Goal: Task Accomplishment & Management: Manage account settings

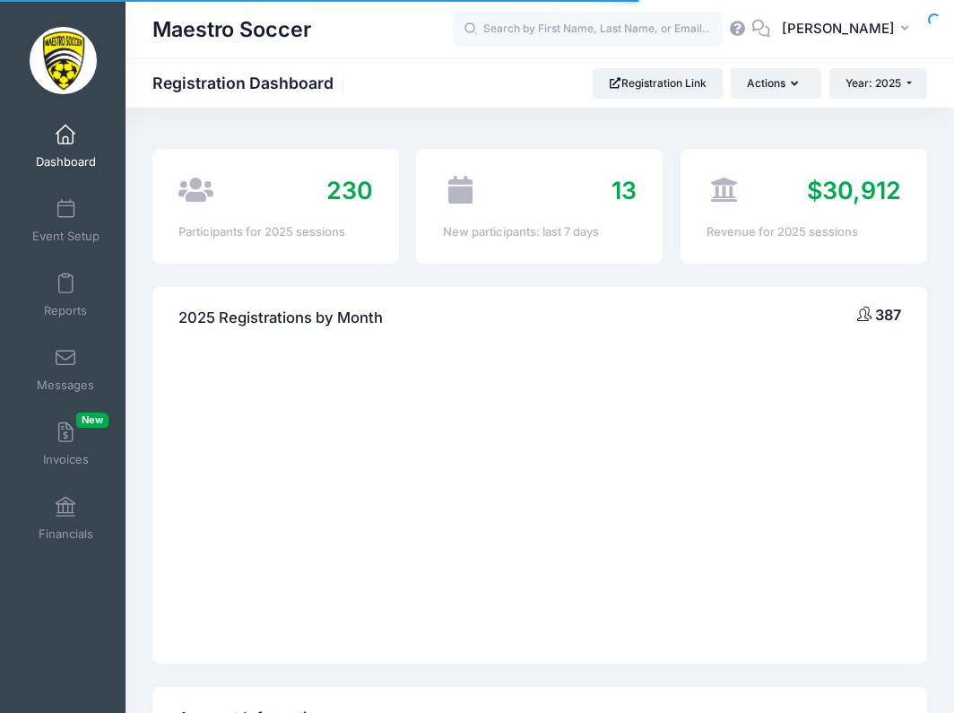
select select
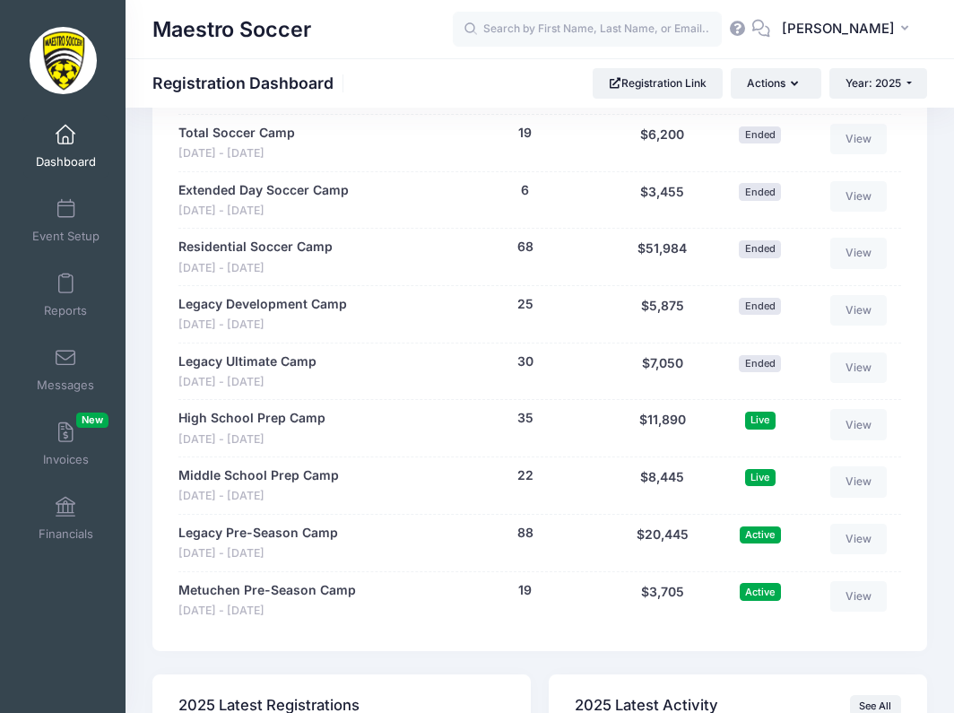
scroll to position [1688, 0]
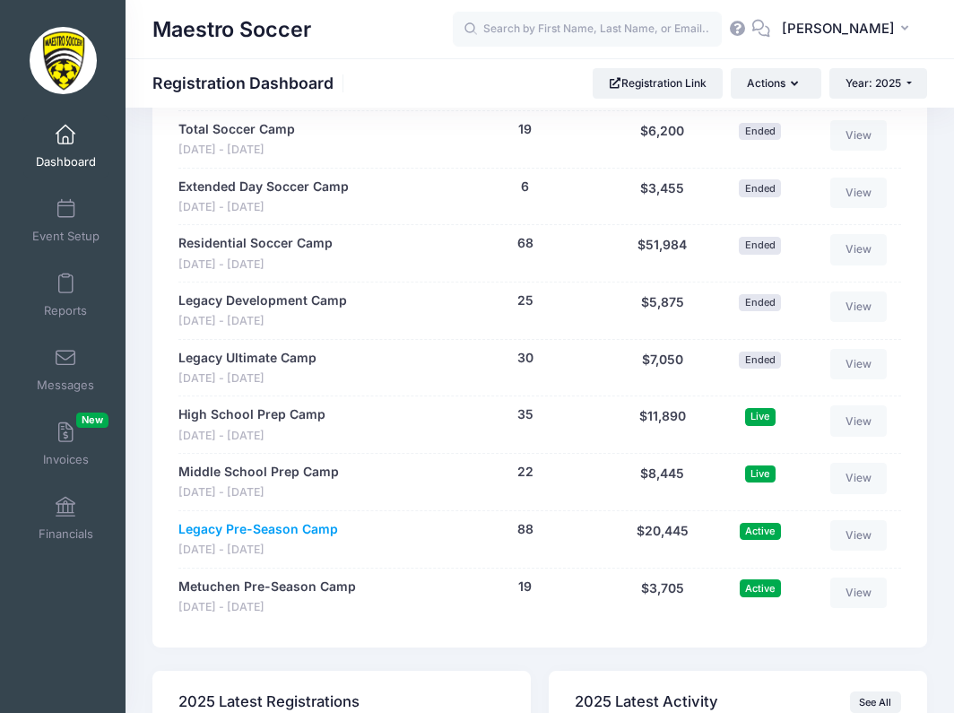
click at [292, 520] on link "Legacy Pre-Season Camp" at bounding box center [258, 529] width 160 height 19
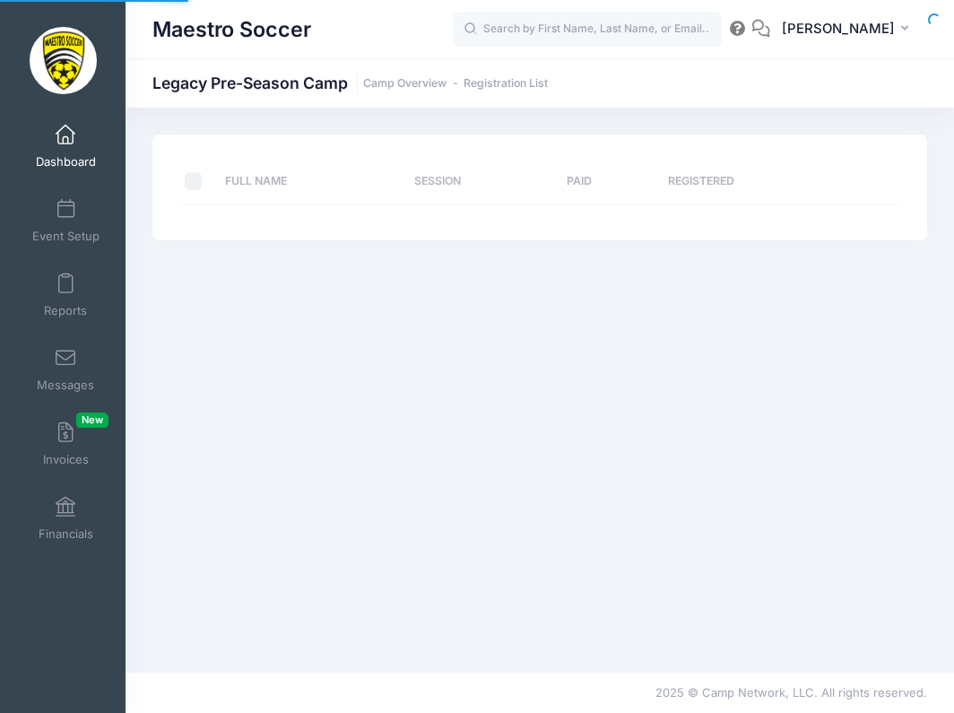
select select "10"
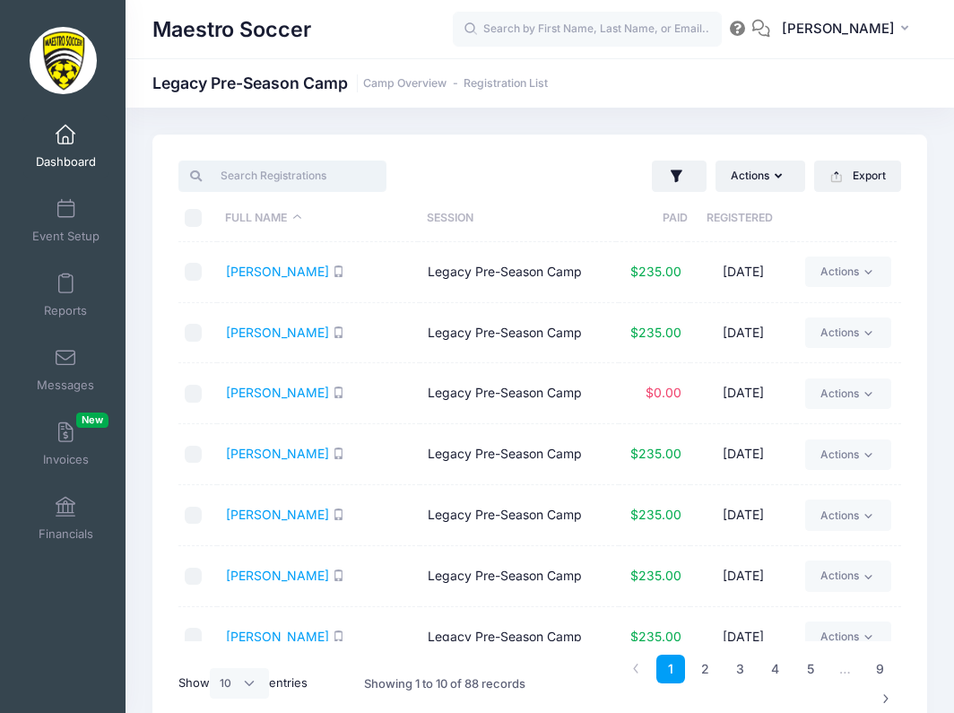
click at [349, 164] on input "search" at bounding box center [281, 176] width 207 height 30
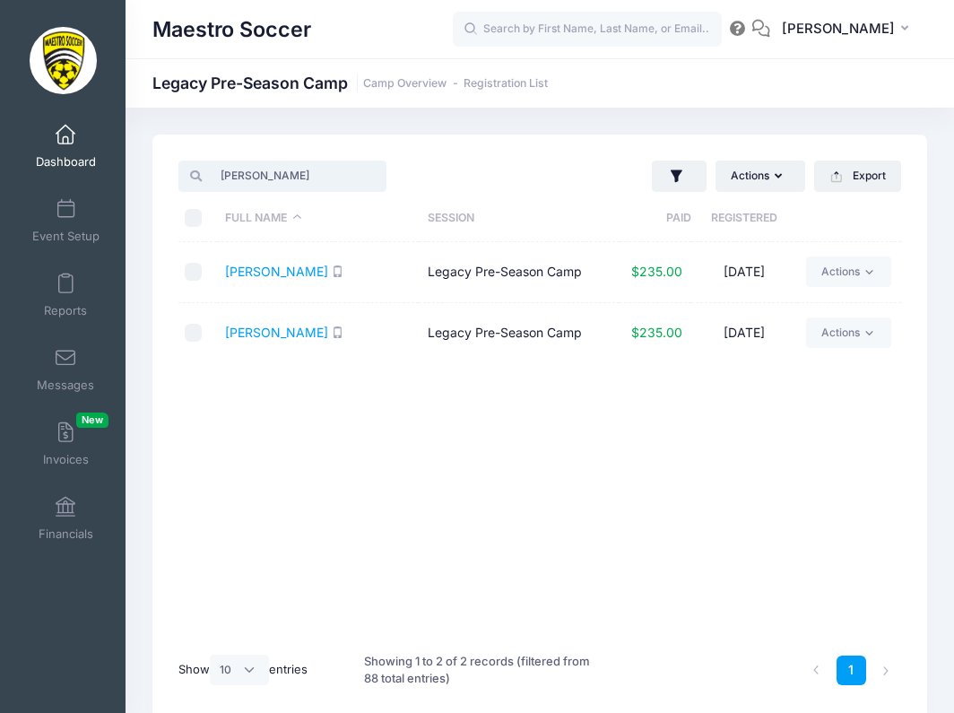
type input "Logan"
drag, startPoint x: 349, startPoint y: 164, endPoint x: 265, endPoint y: 347, distance: 201.1
click at [265, 347] on td "Shrestha, Logan" at bounding box center [318, 333] width 202 height 60
click at [262, 336] on link "Shrestha, Logan" at bounding box center [276, 332] width 103 height 15
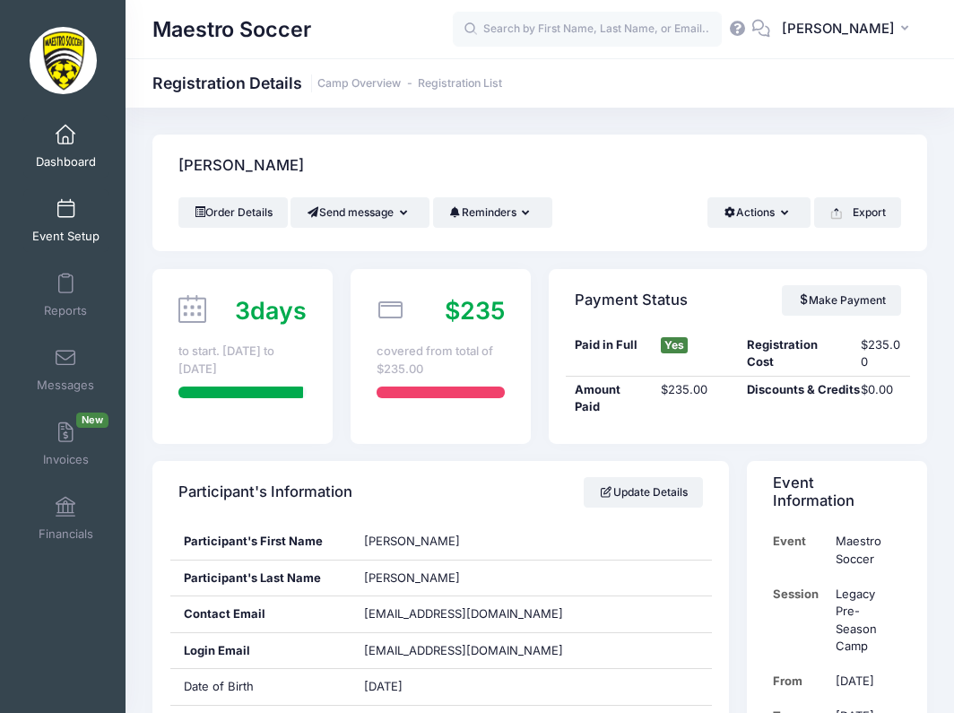
click at [65, 236] on span "Event Setup" at bounding box center [65, 236] width 67 height 15
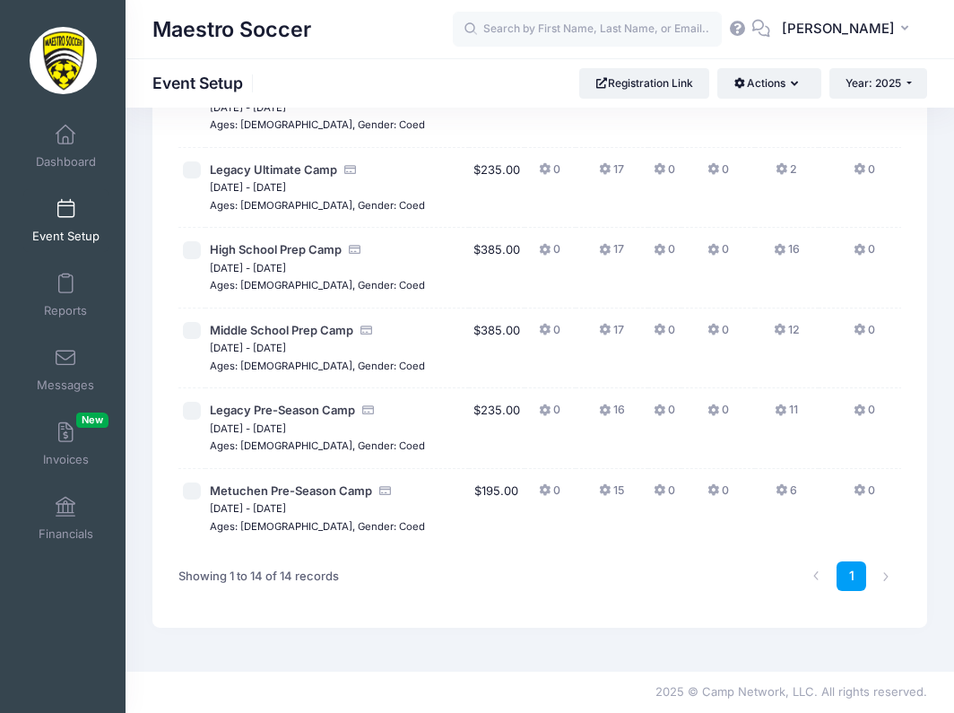
scroll to position [979, 0]
click at [252, 403] on span "Legacy Pre-Season Camp" at bounding box center [282, 410] width 145 height 14
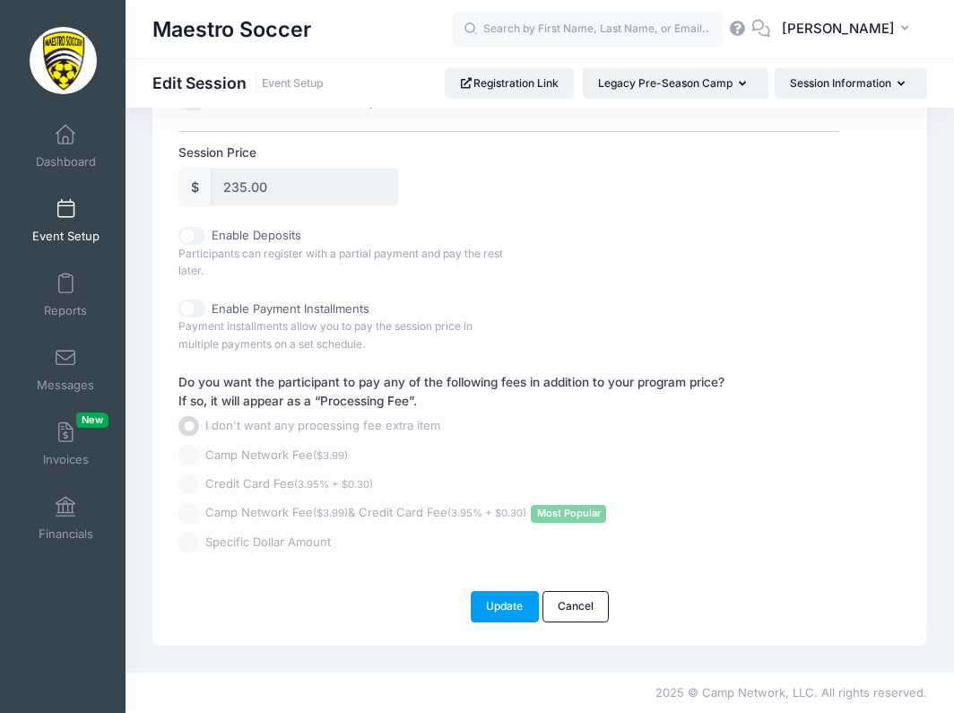
scroll to position [870, 0]
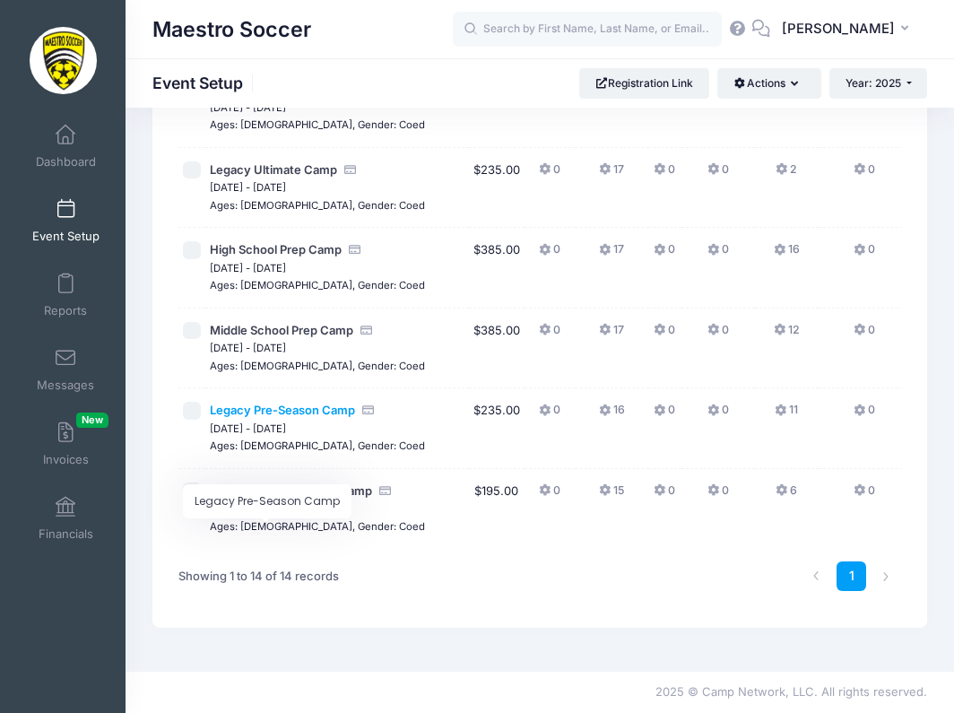
click at [276, 403] on span "Legacy Pre-Season Camp" at bounding box center [282, 410] width 145 height 14
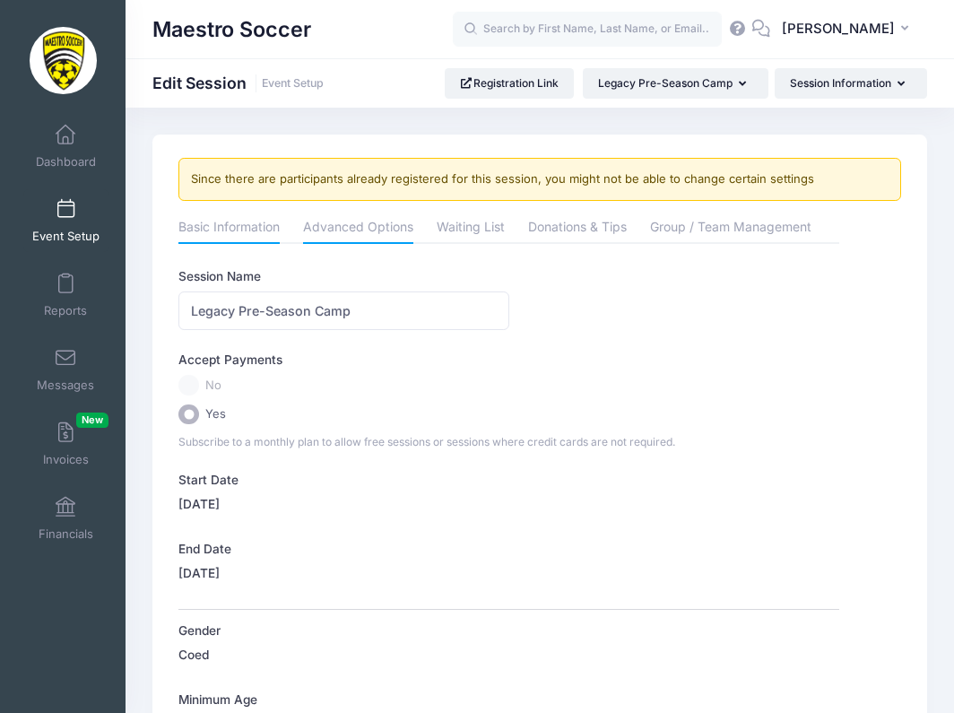
click at [384, 228] on link "Advanced Options" at bounding box center [358, 229] width 110 height 32
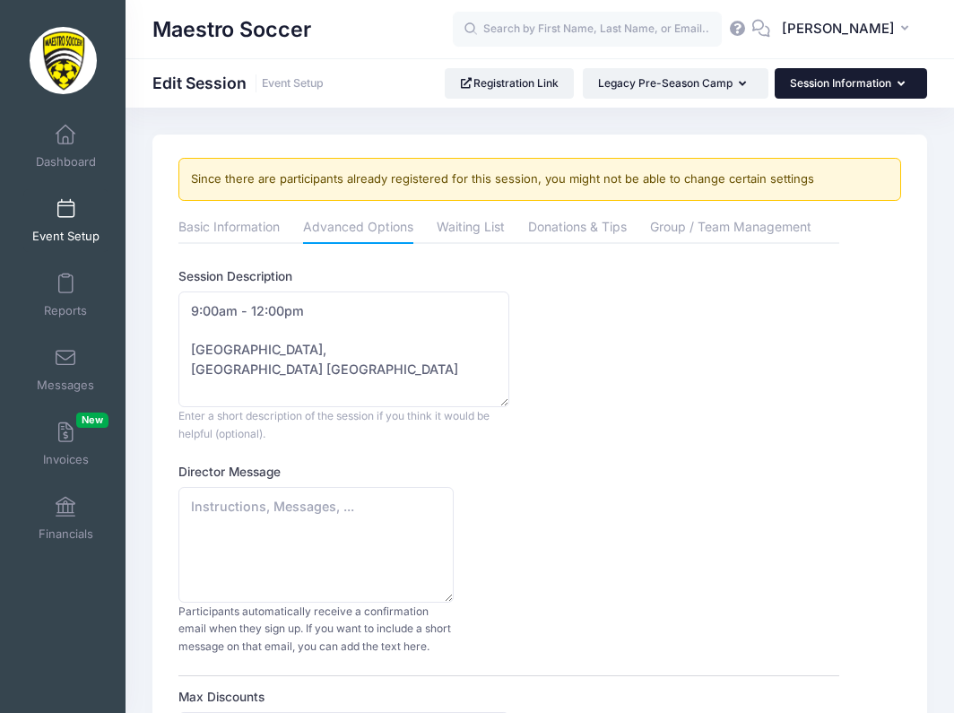
click at [826, 87] on button "Session Information" at bounding box center [851, 83] width 152 height 30
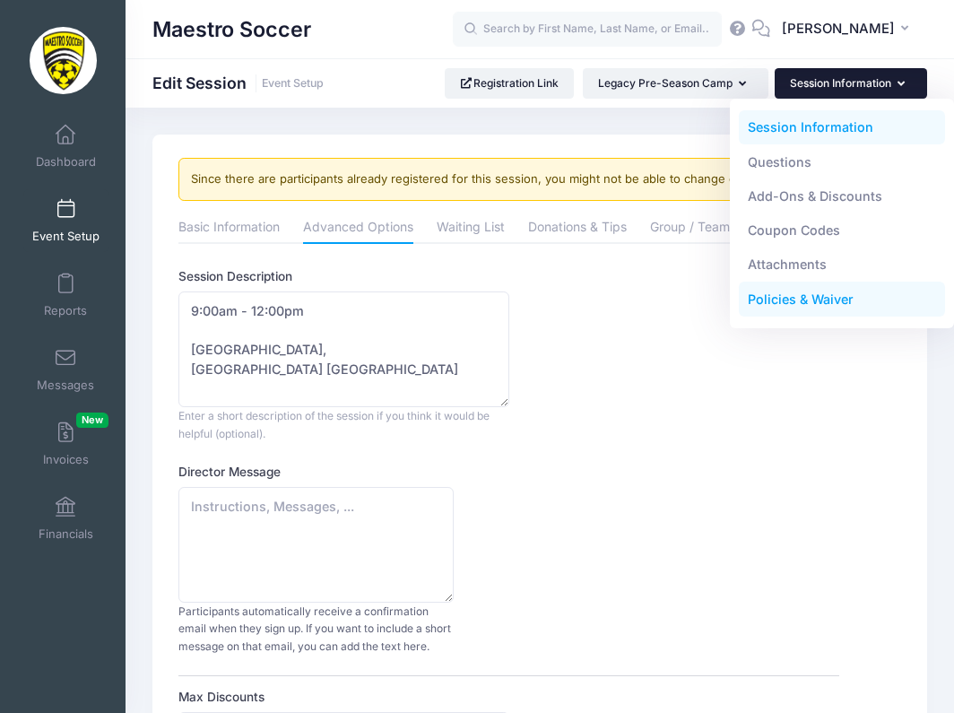
click at [808, 302] on link "Policies & Waiver" at bounding box center [842, 300] width 207 height 34
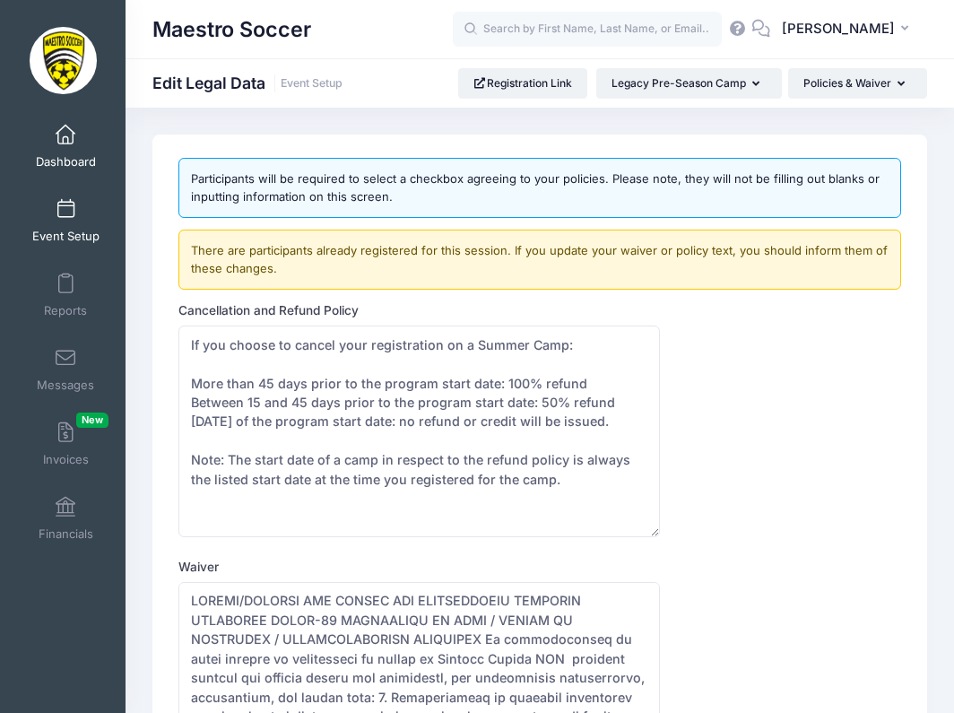
click at [62, 154] on span "Dashboard" at bounding box center [66, 161] width 60 height 15
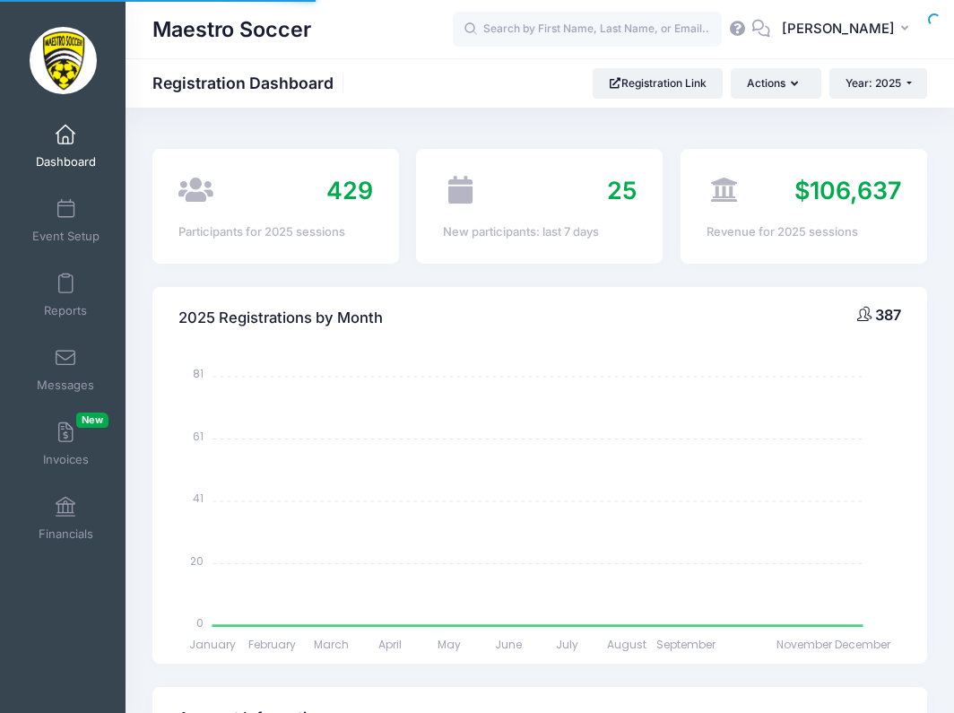
select select
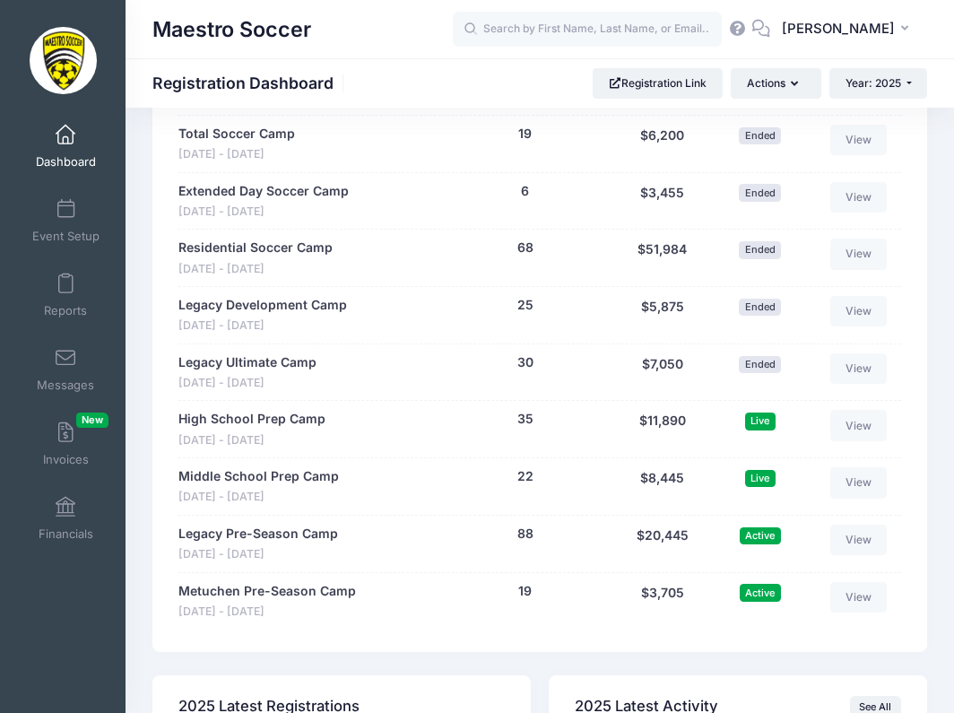
scroll to position [1683, 0]
click at [289, 413] on link "High School Prep Camp" at bounding box center [251, 419] width 147 height 19
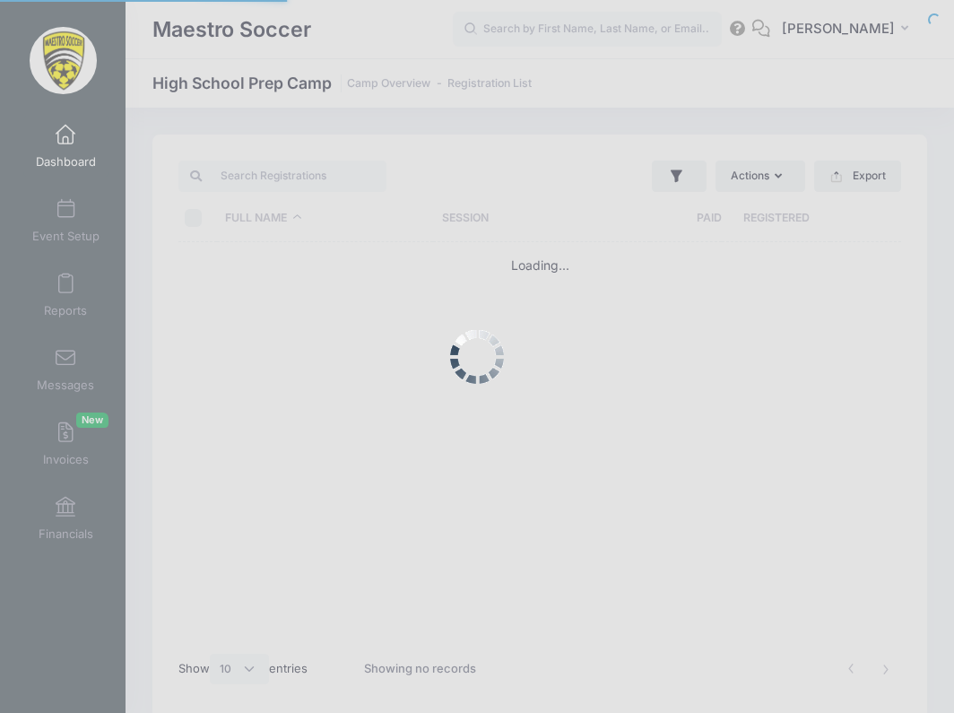
select select "10"
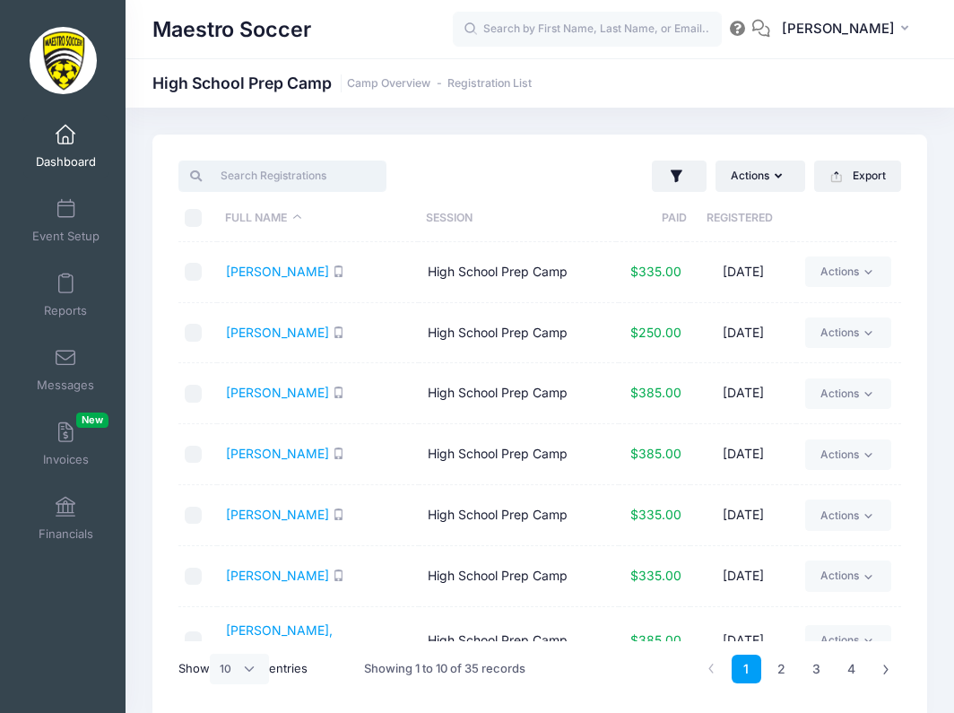
click at [296, 181] on input "search" at bounding box center [281, 176] width 207 height 30
click at [268, 332] on link "Brown, Chris" at bounding box center [277, 332] width 103 height 15
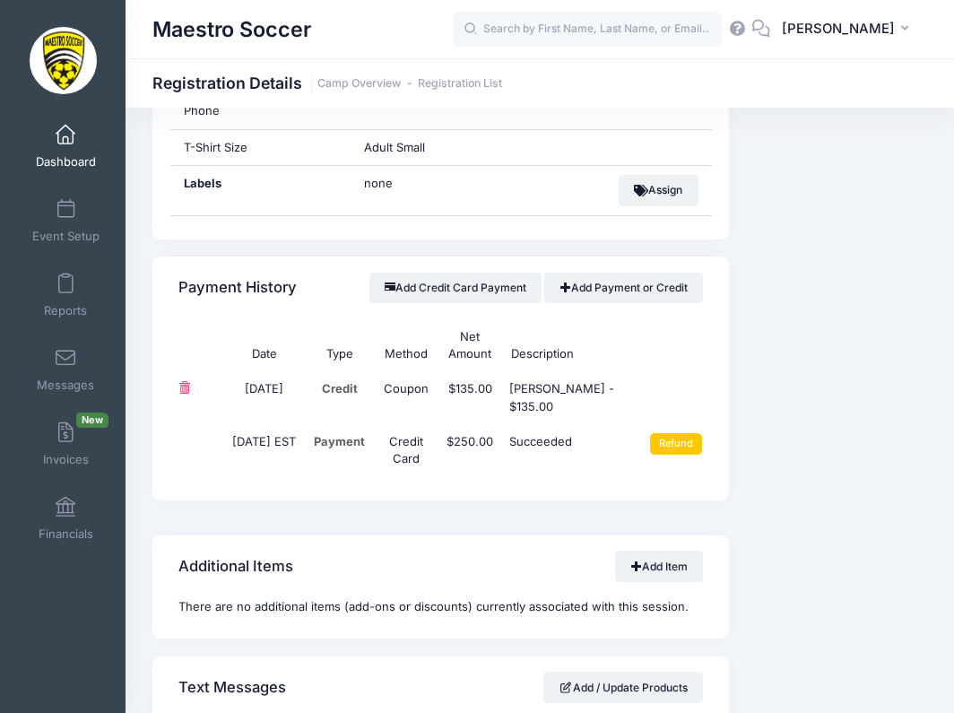
scroll to position [1041, 0]
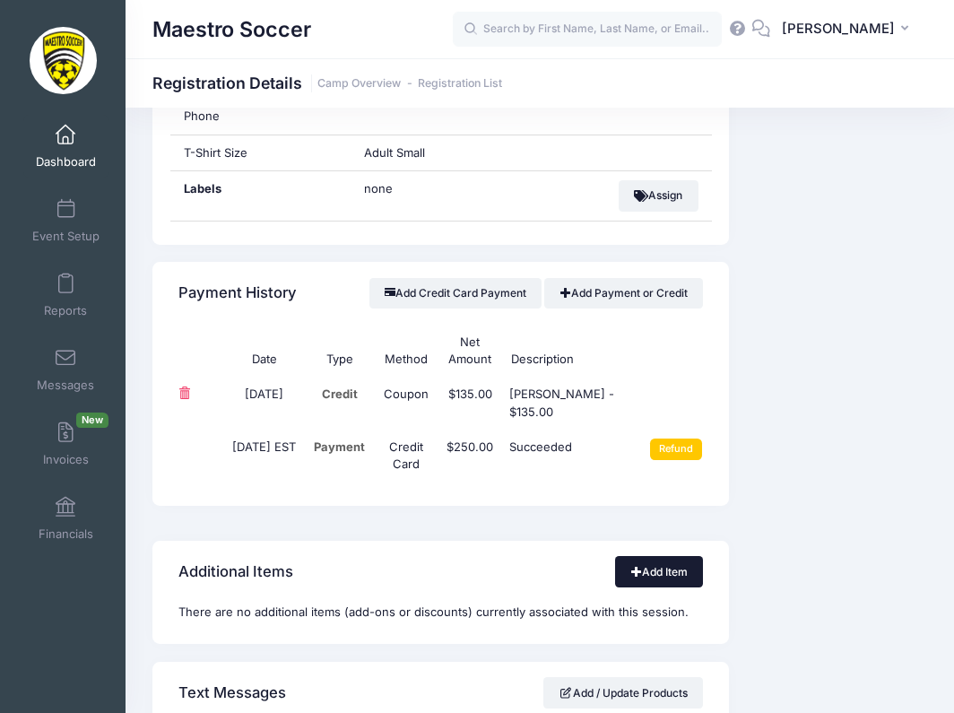
click at [644, 556] on link "Add Item" at bounding box center [659, 571] width 88 height 30
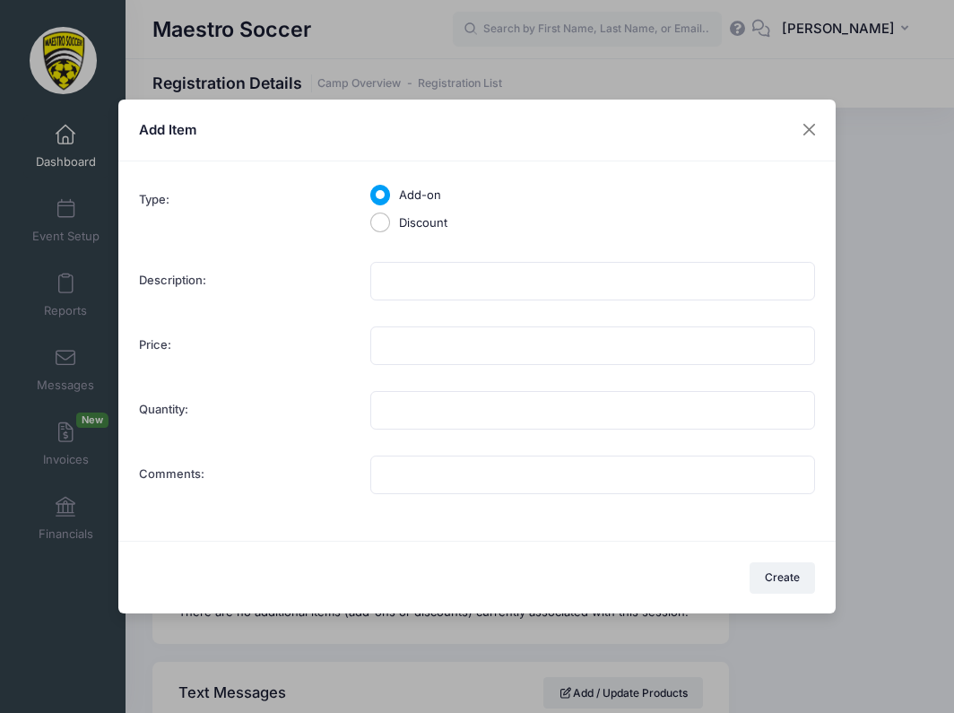
click at [412, 228] on label "Discount" at bounding box center [423, 223] width 48 height 18
click at [391, 228] on input "Discount" at bounding box center [380, 223] width 21 height 21
radio input "true"
type input "1"
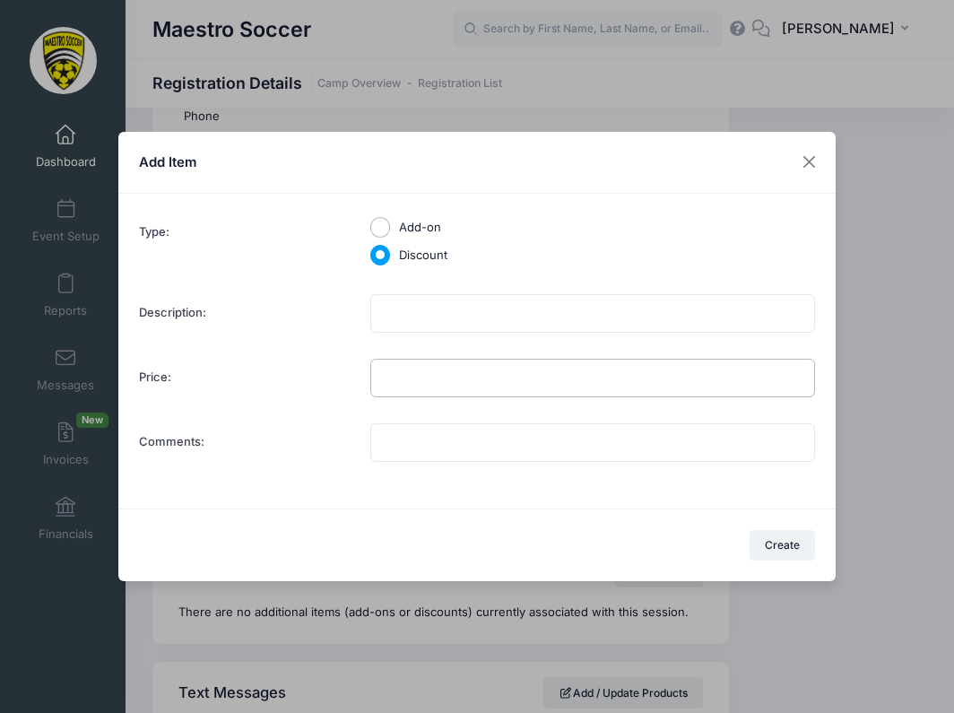
click at [404, 381] on input "Price:" at bounding box center [592, 378] width 445 height 39
click at [810, 161] on button at bounding box center [810, 162] width 32 height 32
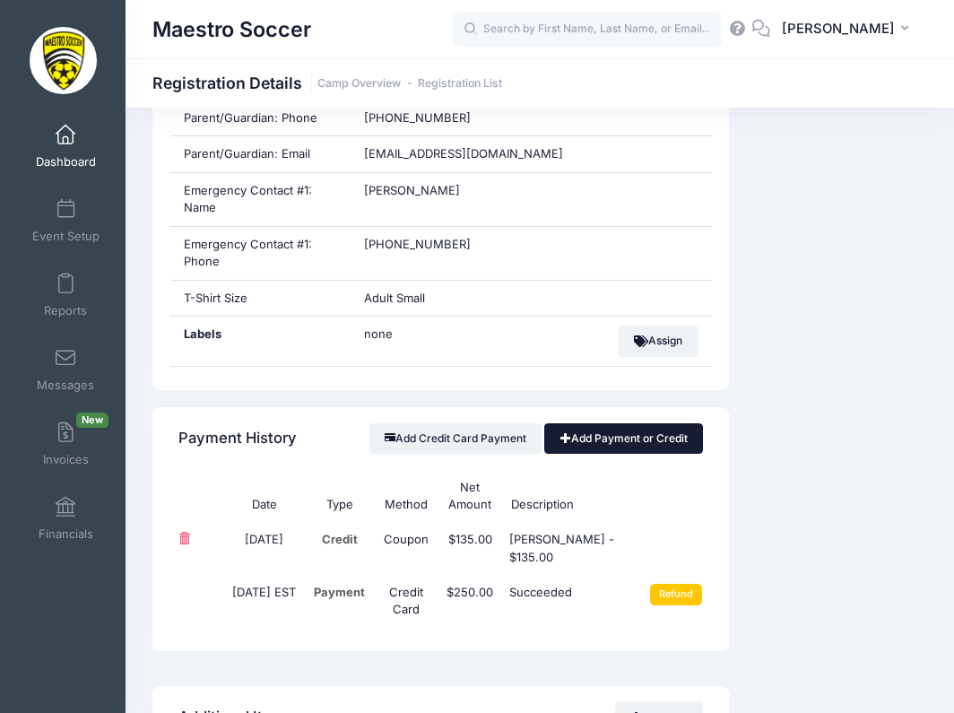
scroll to position [871, 0]
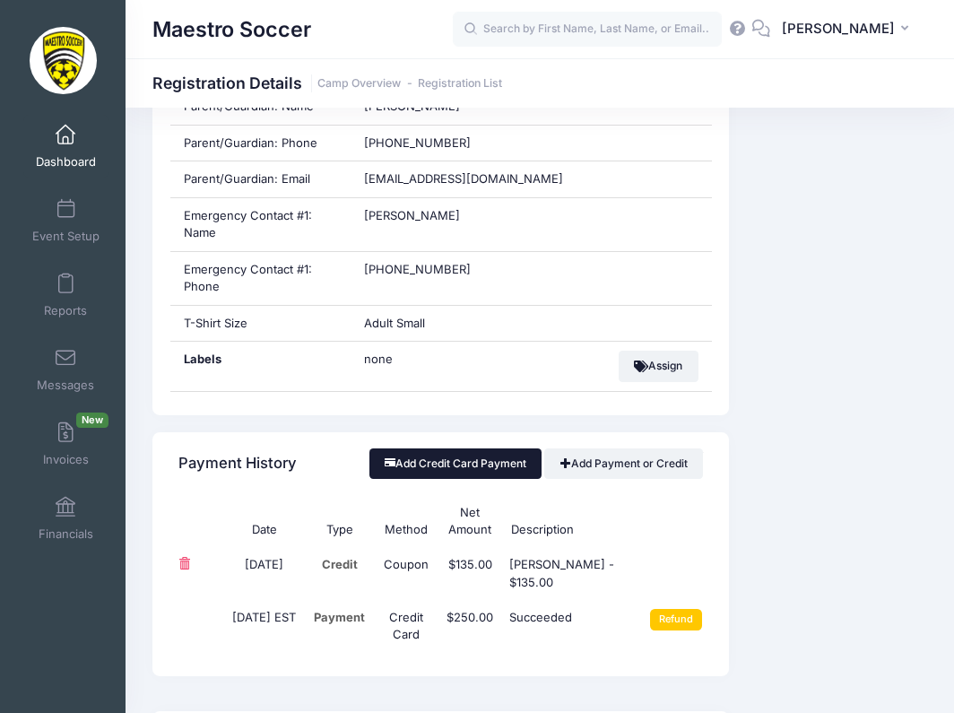
click at [509, 452] on button "Add Credit Card Payment" at bounding box center [456, 463] width 173 height 30
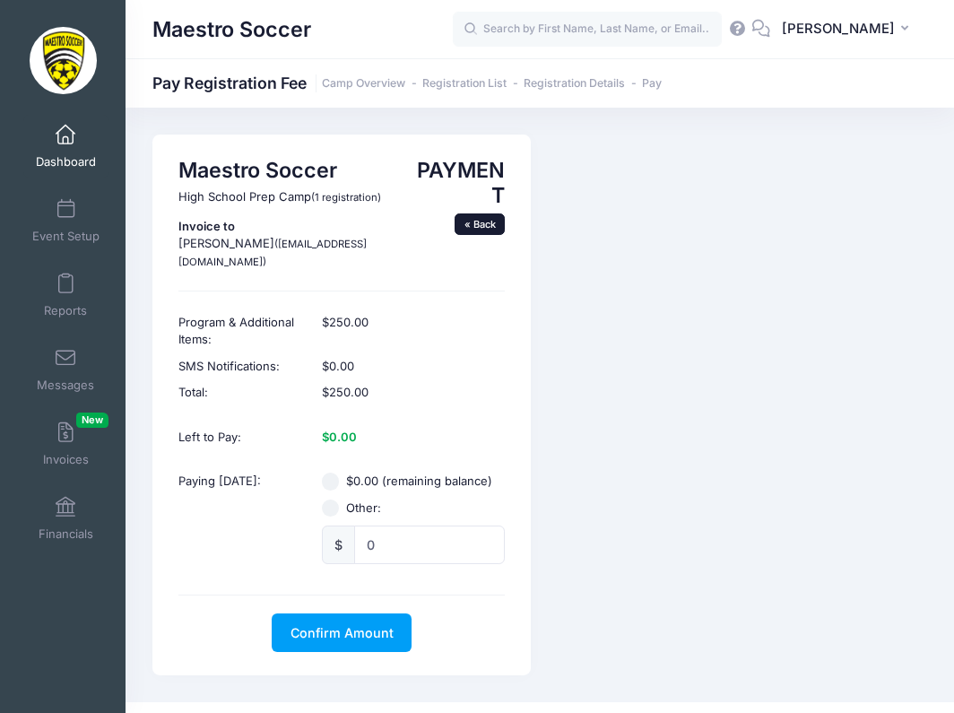
click at [477, 222] on link "« Back" at bounding box center [480, 224] width 50 height 22
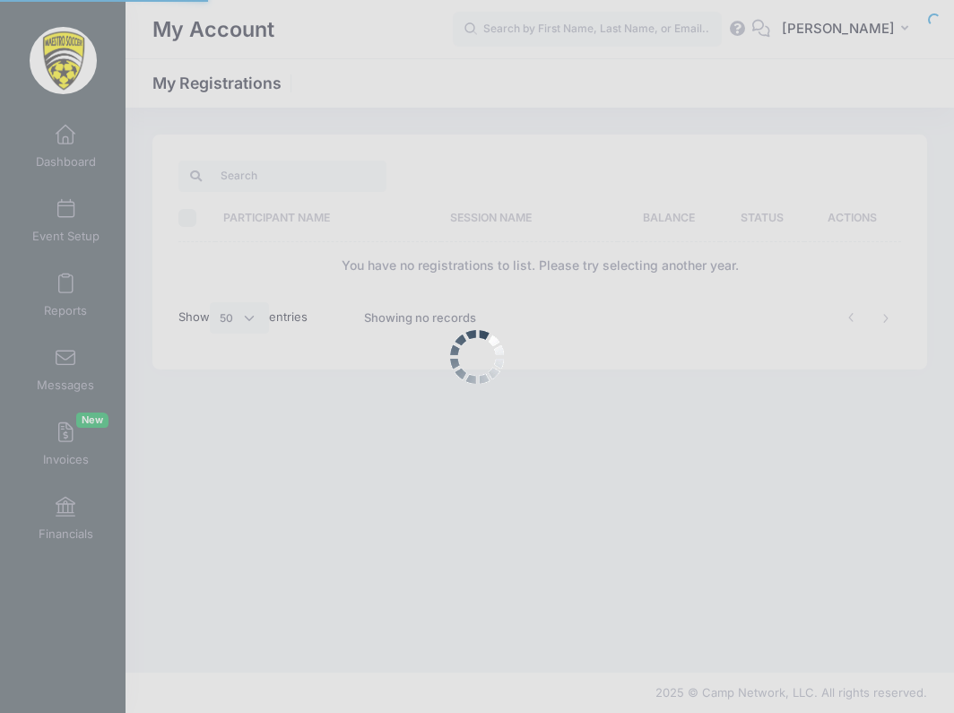
select select "50"
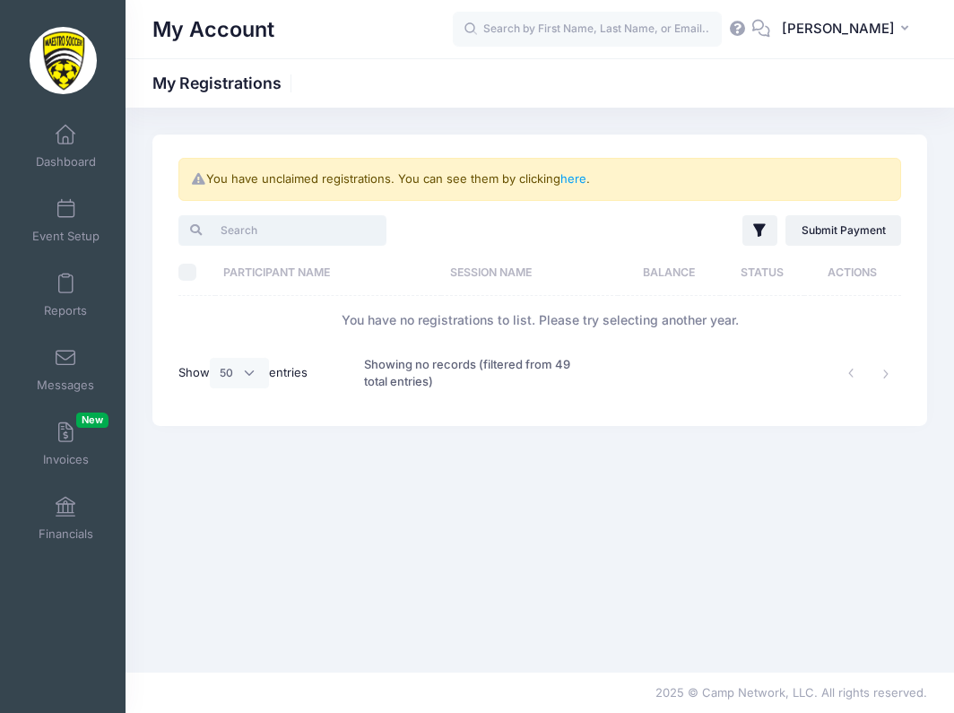
click at [291, 235] on input "search" at bounding box center [281, 230] width 207 height 30
type input "[PERSON_NAME]"
click at [565, 183] on link "here" at bounding box center [574, 178] width 26 height 14
click at [579, 183] on link "here" at bounding box center [574, 178] width 26 height 14
click at [377, 228] on input "Chris" at bounding box center [281, 230] width 207 height 30
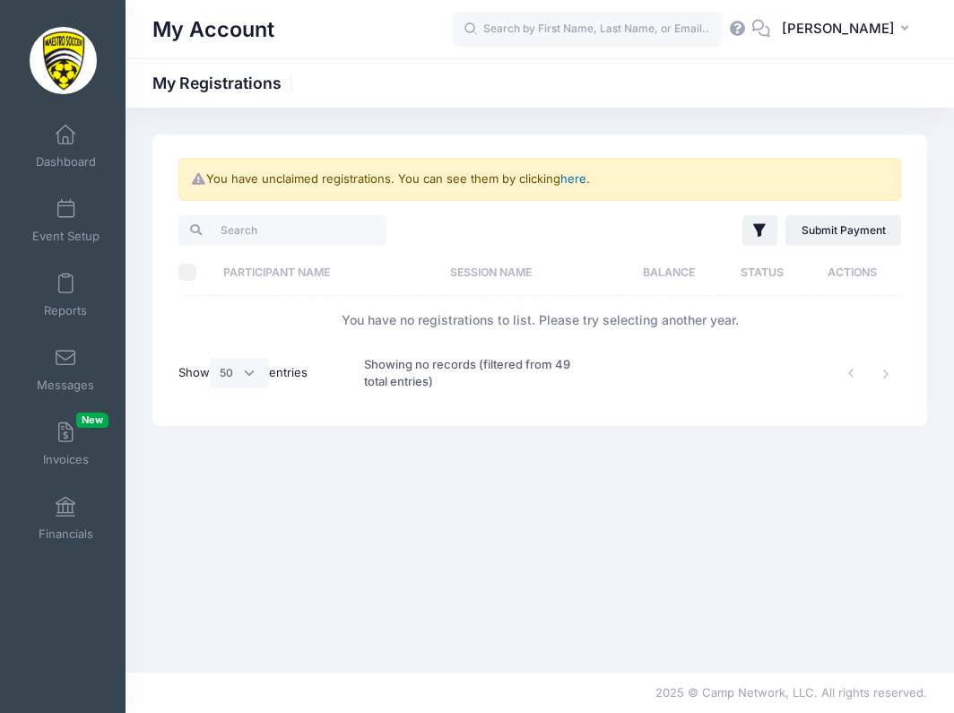
click at [576, 180] on link "here" at bounding box center [574, 178] width 26 height 14
click at [65, 154] on span "Dashboard" at bounding box center [66, 161] width 60 height 15
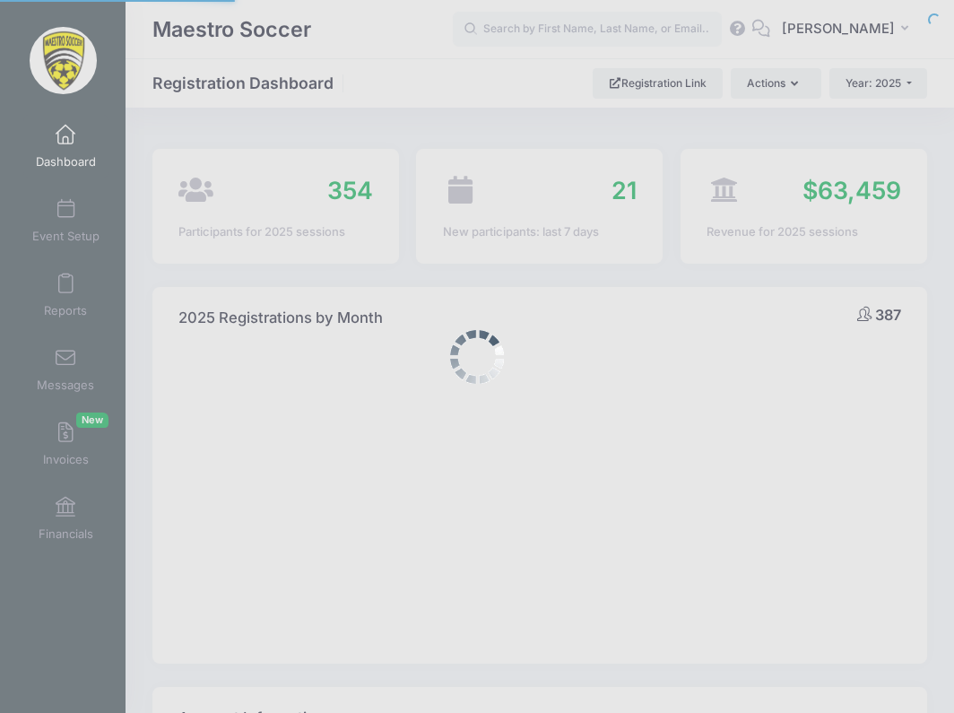
select select
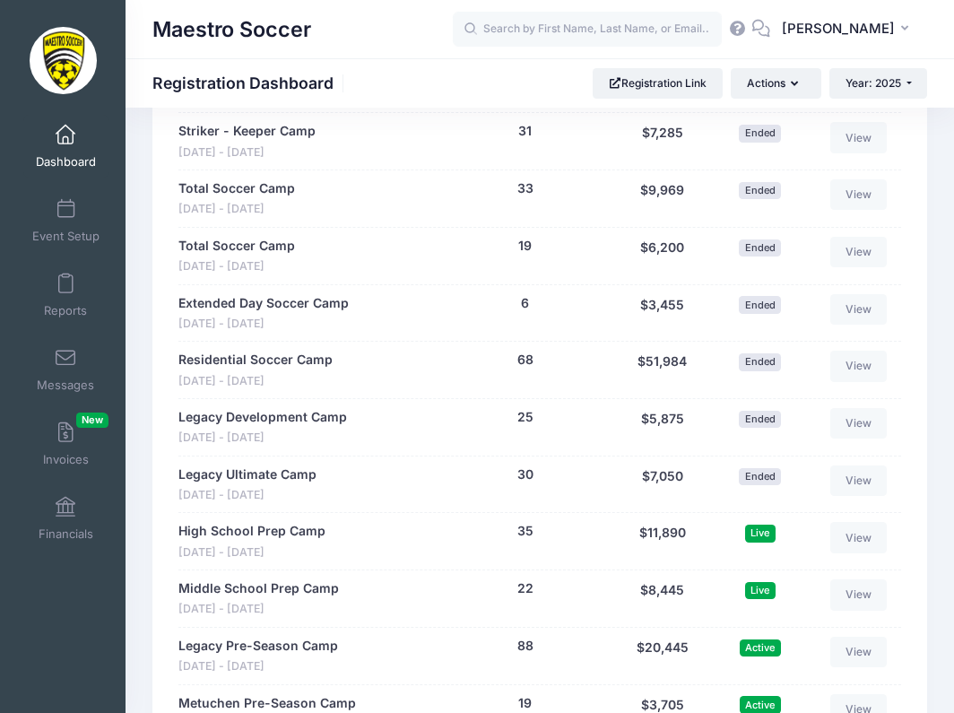
scroll to position [1603, 0]
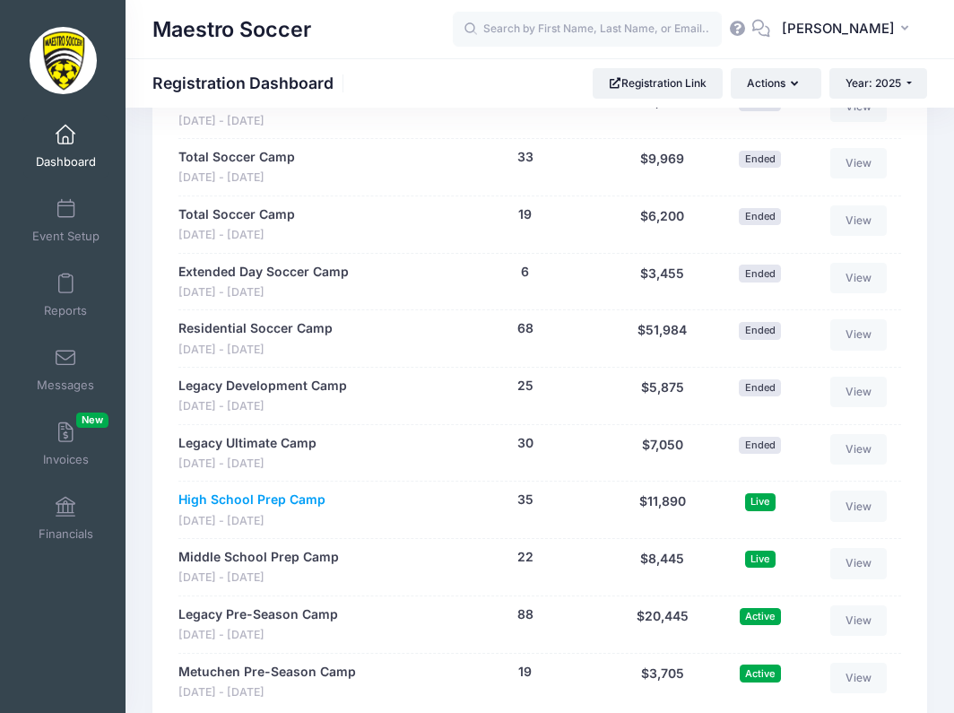
click at [282, 491] on link "High School Prep Camp" at bounding box center [251, 500] width 147 height 19
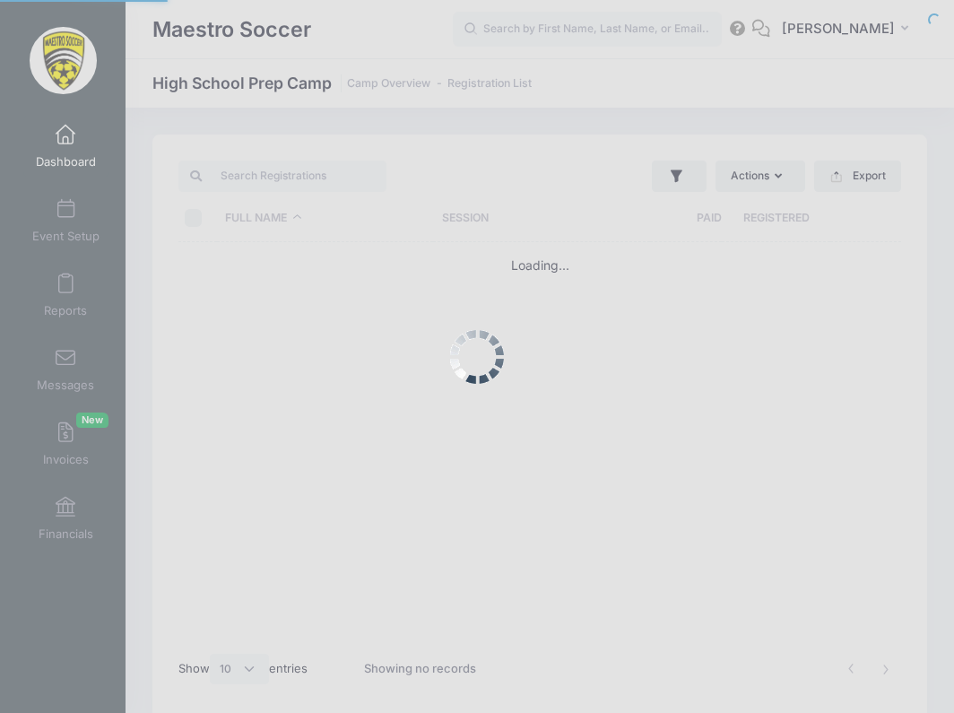
select select "10"
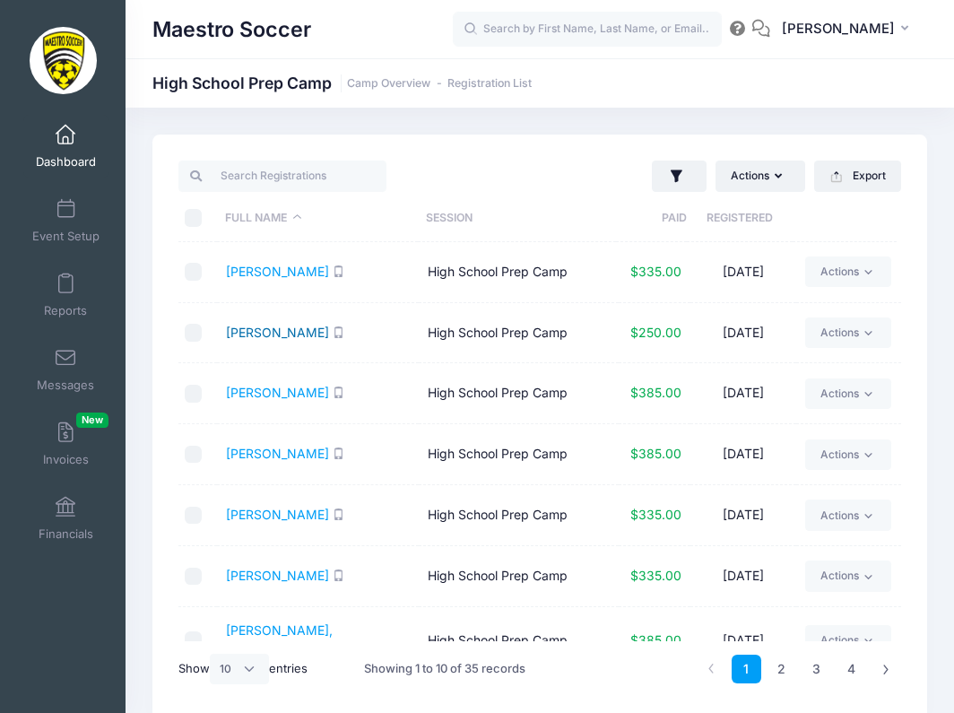
click at [248, 330] on link "[PERSON_NAME]" at bounding box center [277, 332] width 103 height 15
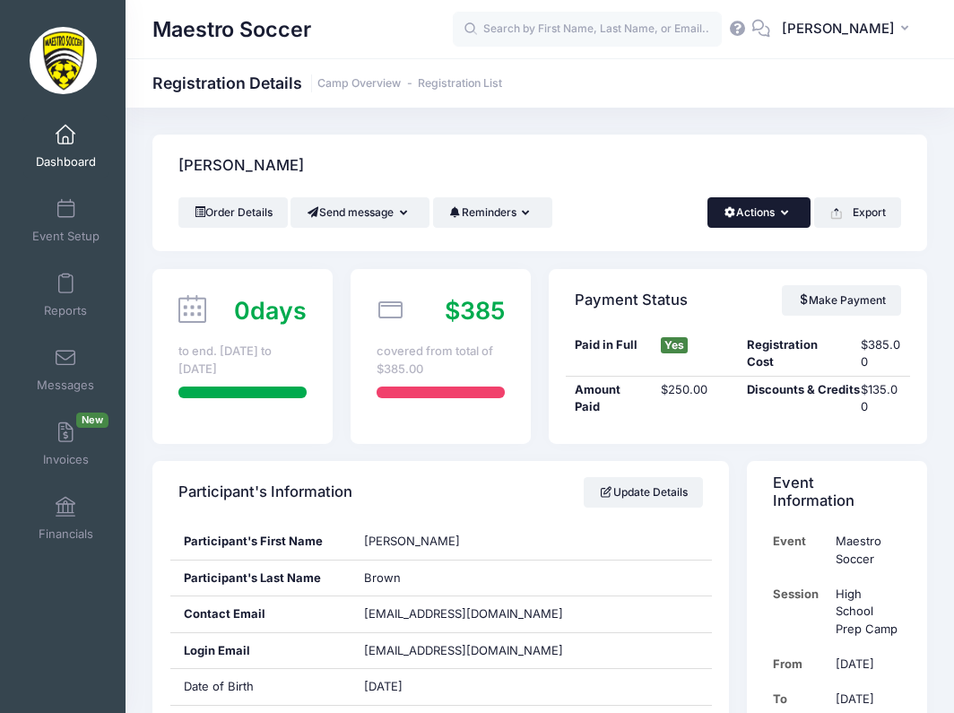
click at [782, 213] on icon "button" at bounding box center [788, 213] width 14 height 0
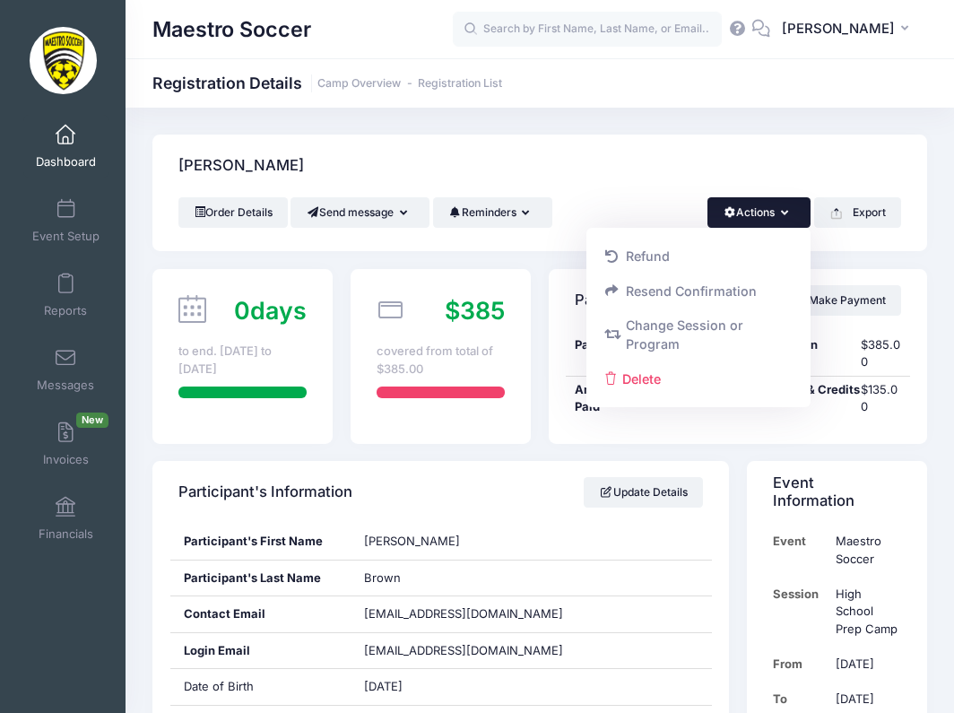
click at [771, 213] on button "Actions" at bounding box center [759, 212] width 103 height 30
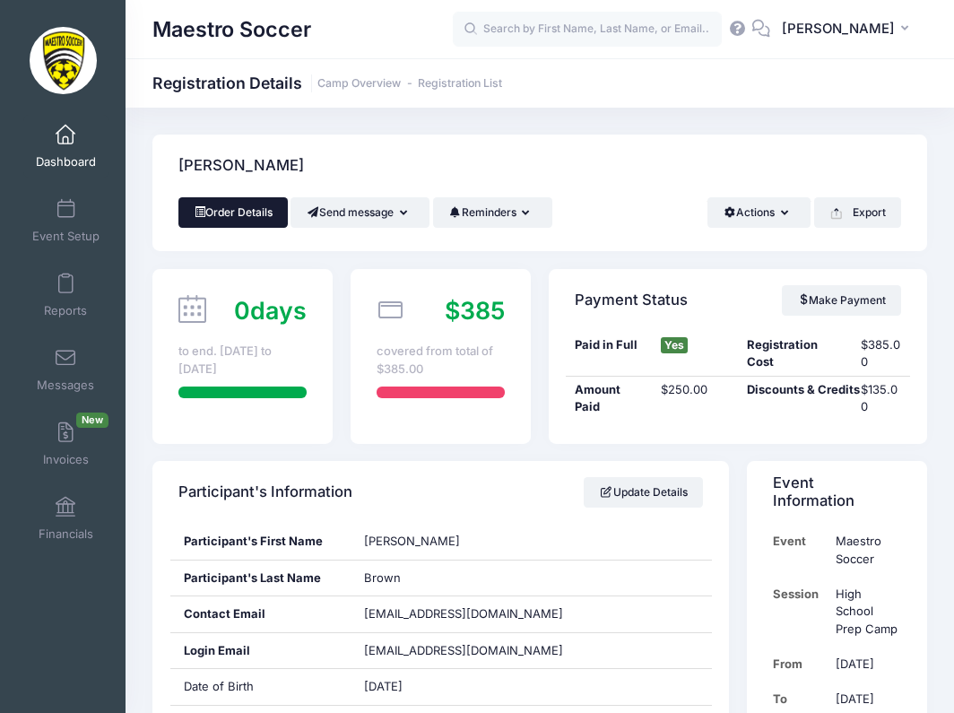
click at [252, 215] on link "Order Details" at bounding box center [232, 212] width 109 height 30
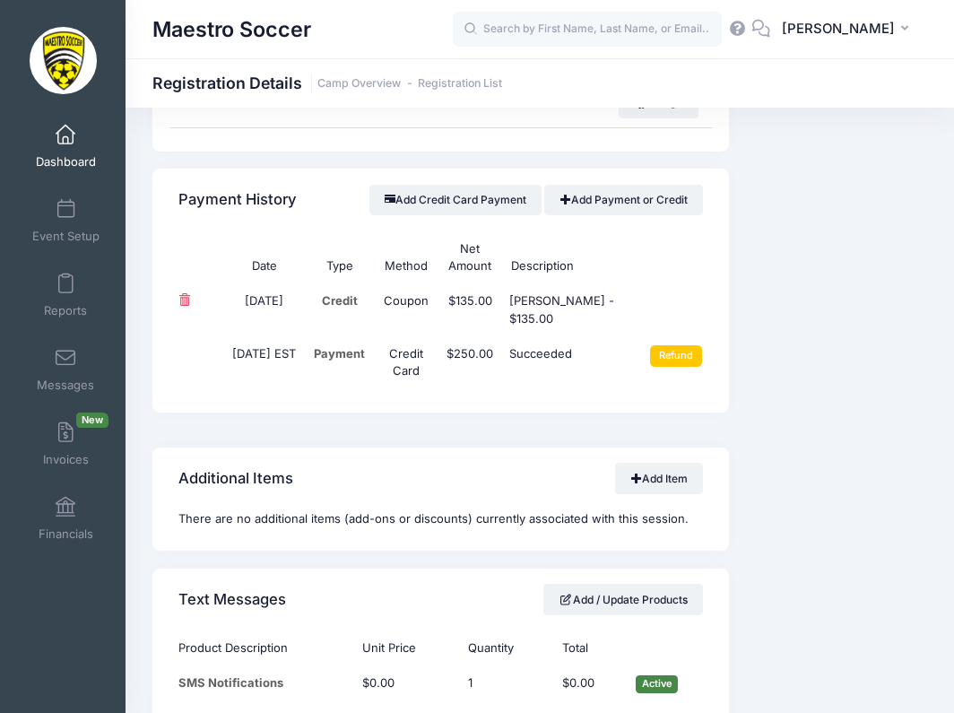
scroll to position [1154, 0]
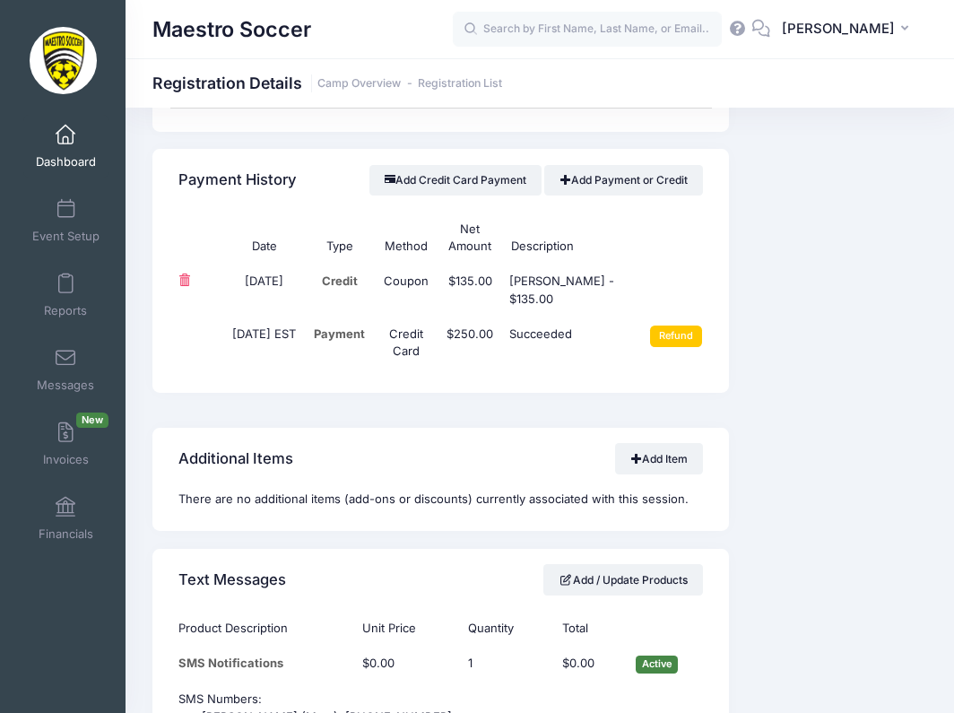
click at [187, 274] on span at bounding box center [184, 280] width 12 height 12
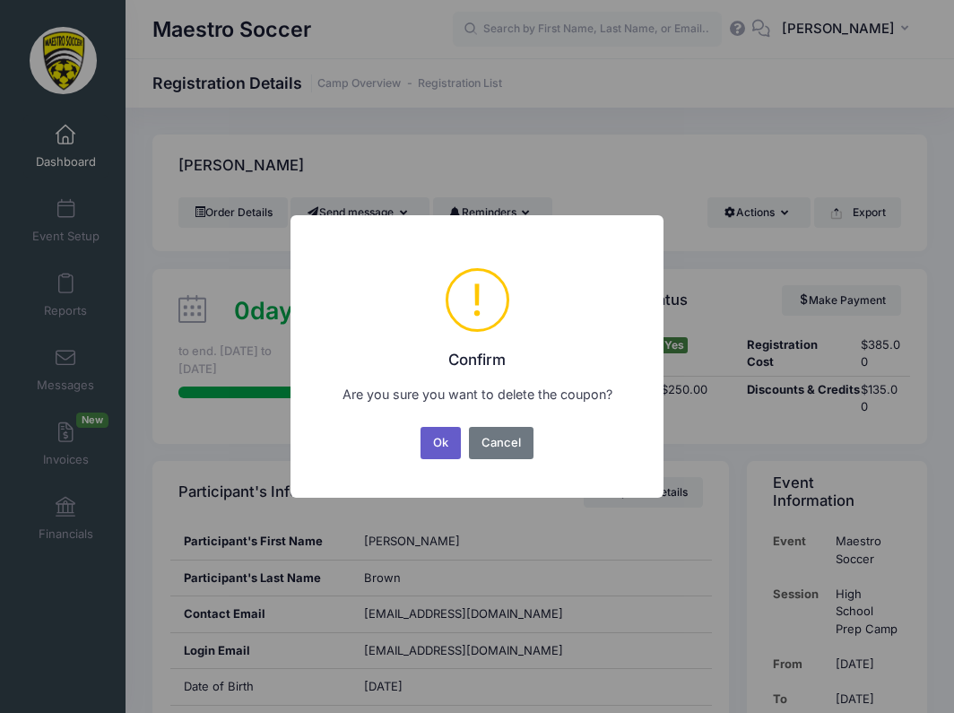
click at [441, 440] on button "Ok" at bounding box center [441, 443] width 41 height 32
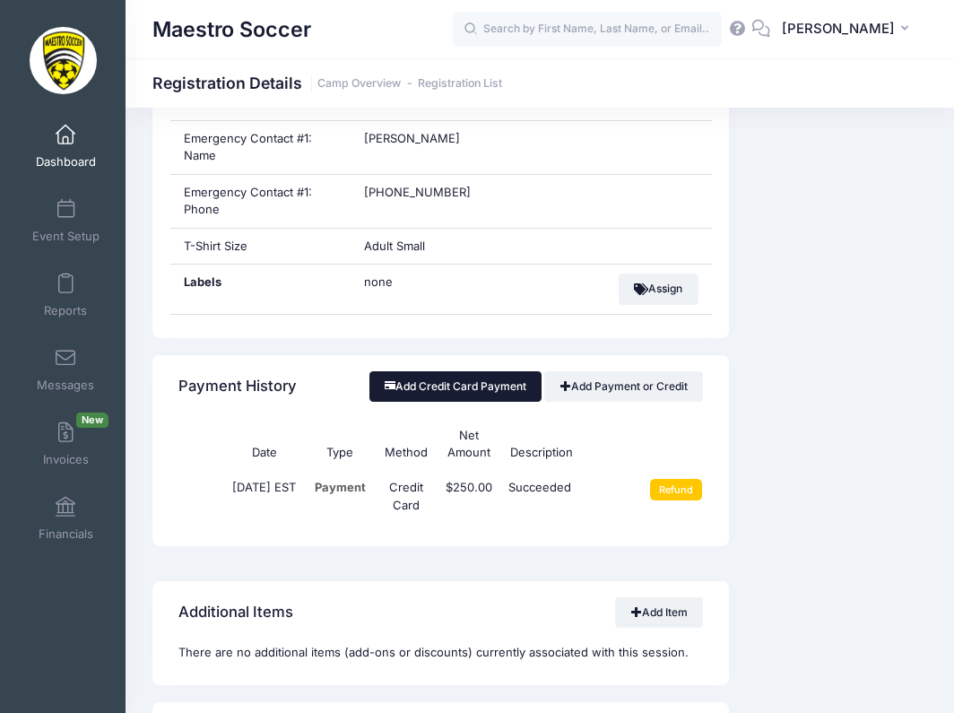
scroll to position [982, 0]
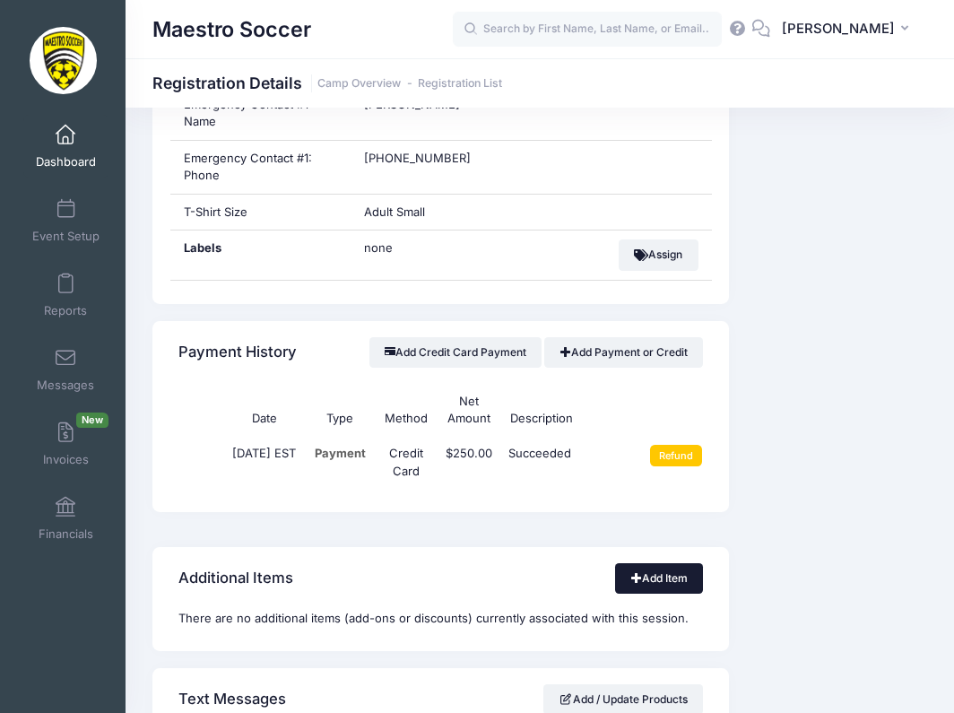
click at [646, 563] on link "Add Item" at bounding box center [659, 578] width 88 height 30
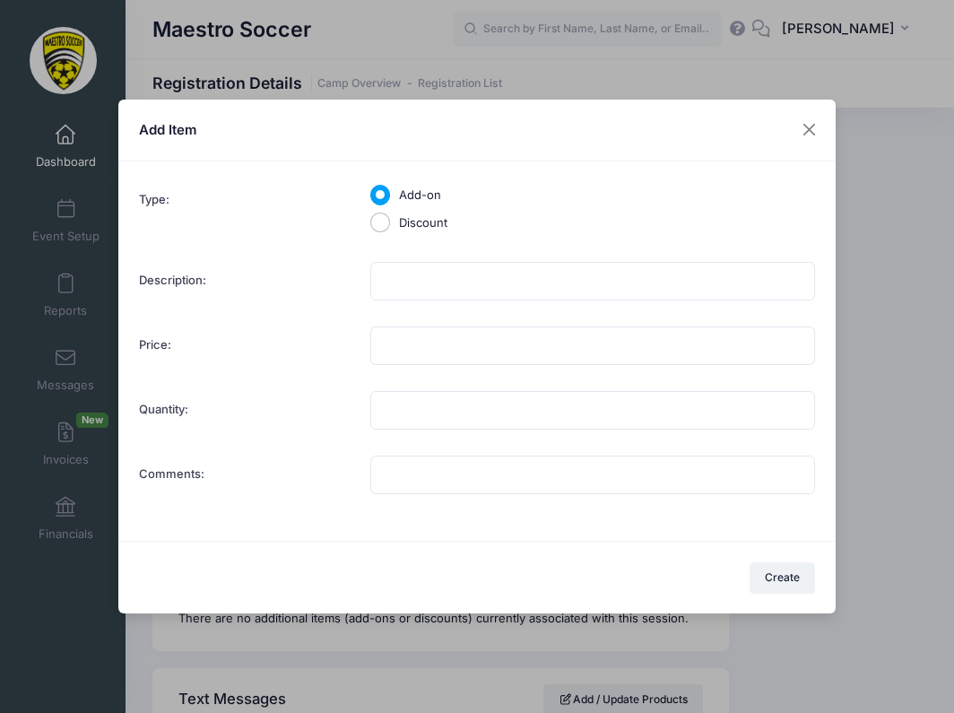
click at [382, 223] on input "Discount" at bounding box center [380, 223] width 21 height 21
radio input "true"
type input "1"
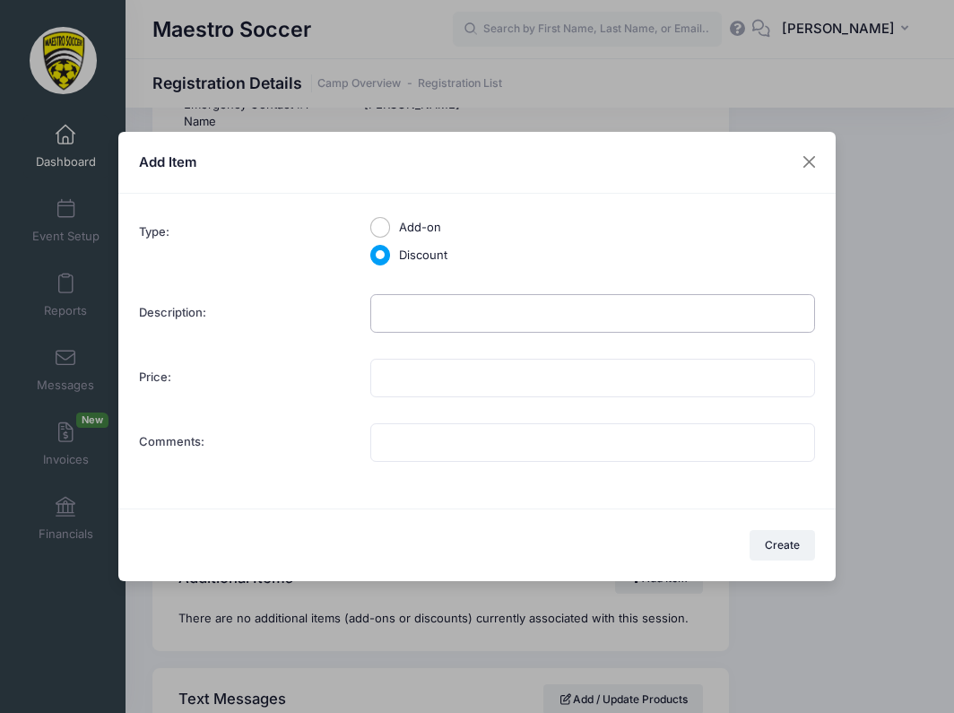
click at [398, 308] on input "Description:" at bounding box center [592, 313] width 445 height 39
type input "Pro-rate"
click at [393, 379] on input "Price:" at bounding box center [592, 378] width 445 height 39
type input "68.00"
click at [787, 551] on button "Create" at bounding box center [783, 545] width 66 height 30
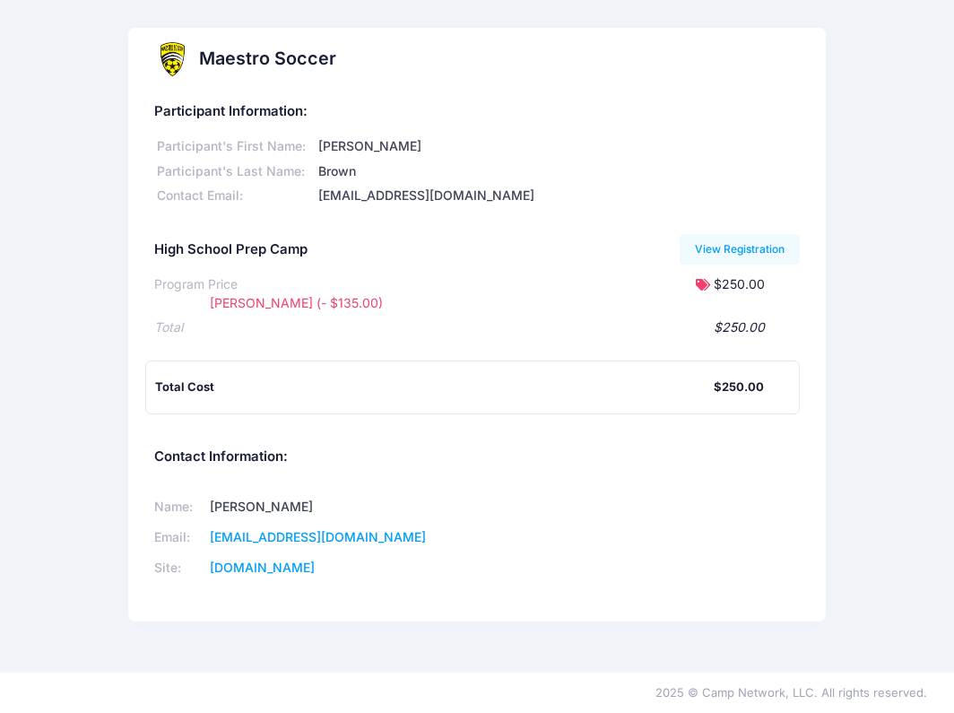
click at [742, 388] on div "$250.00" at bounding box center [739, 387] width 50 height 18
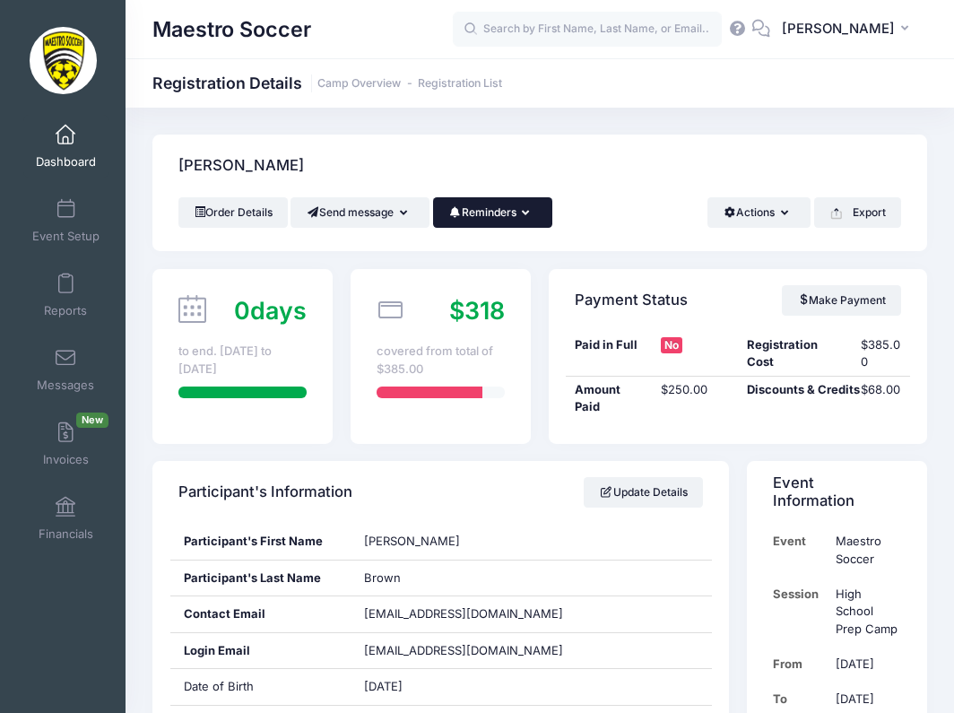
click at [474, 213] on button "Reminders" at bounding box center [492, 212] width 119 height 30
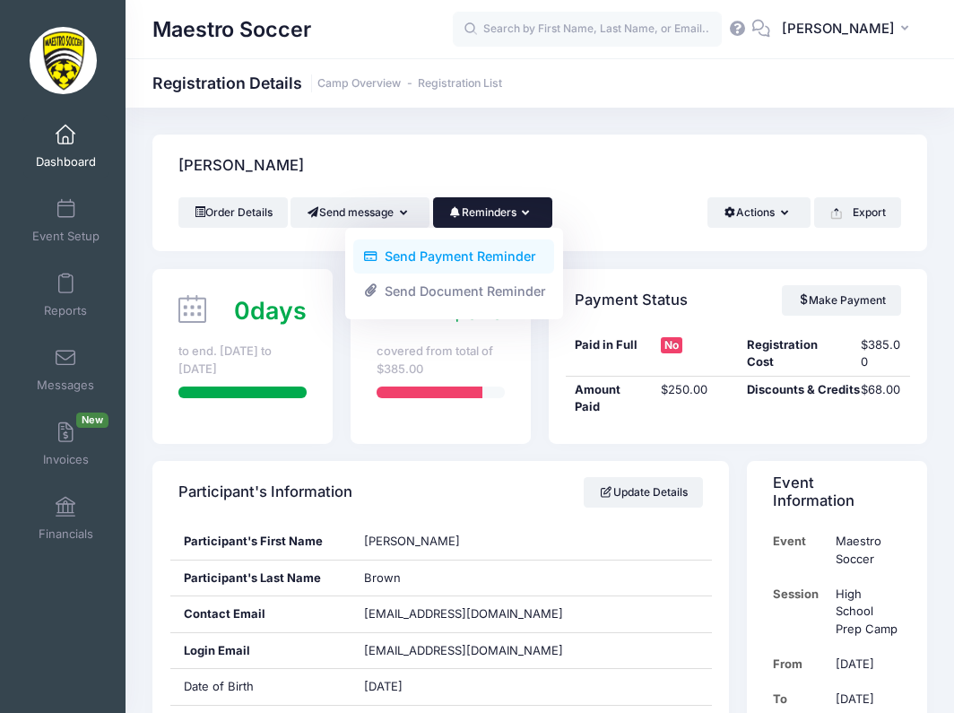
click at [501, 257] on link "Send Payment Reminder" at bounding box center [453, 256] width 201 height 34
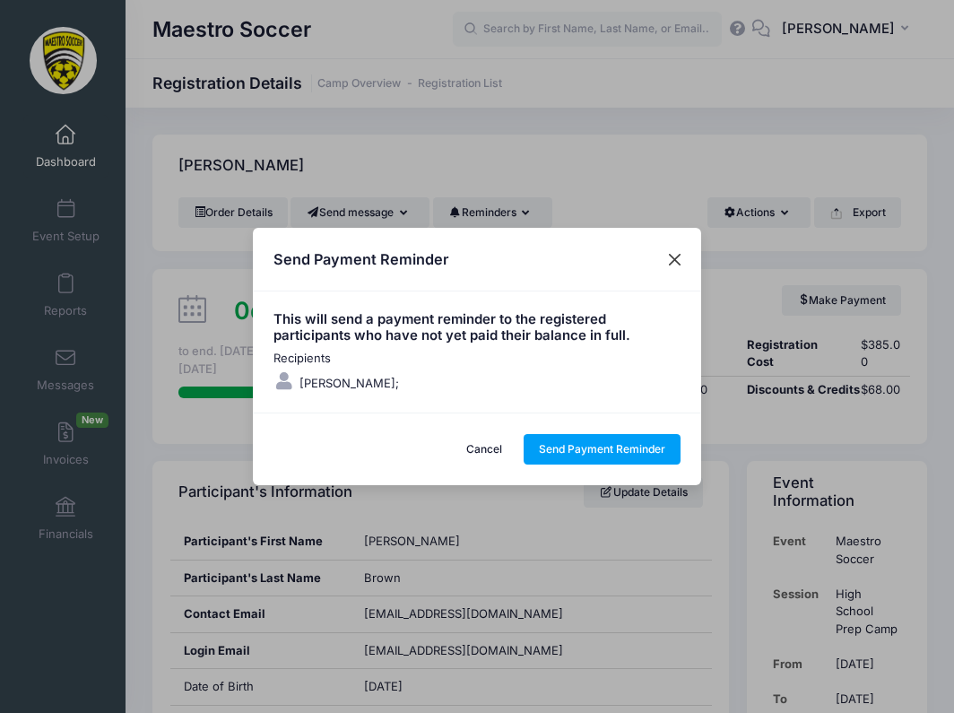
click at [680, 265] on button "Close" at bounding box center [675, 259] width 32 height 32
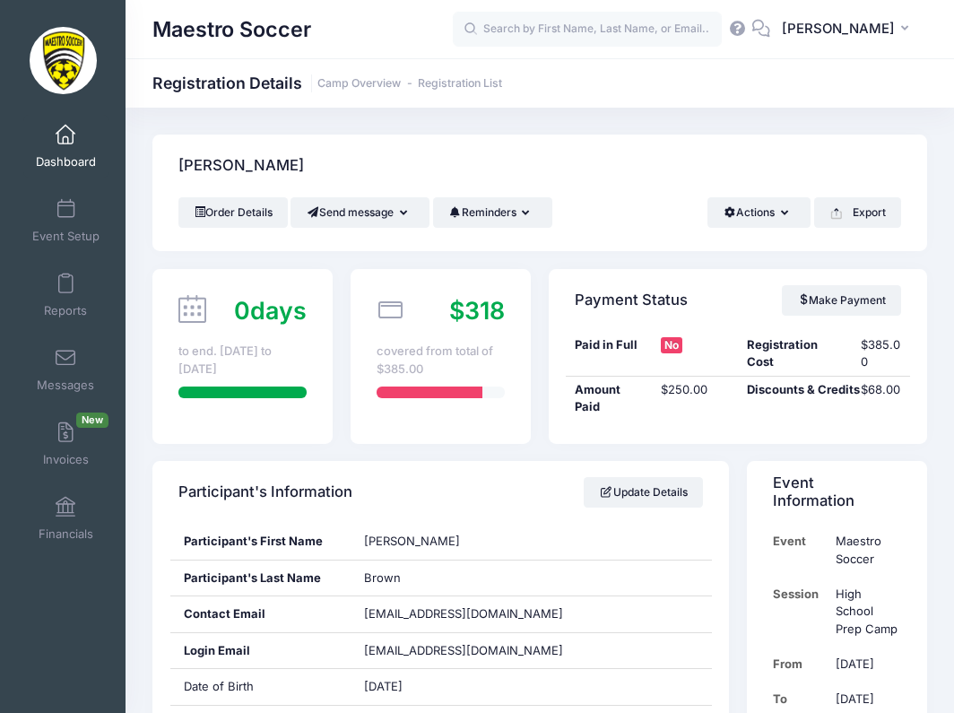
click at [69, 154] on span "Dashboard" at bounding box center [66, 161] width 60 height 15
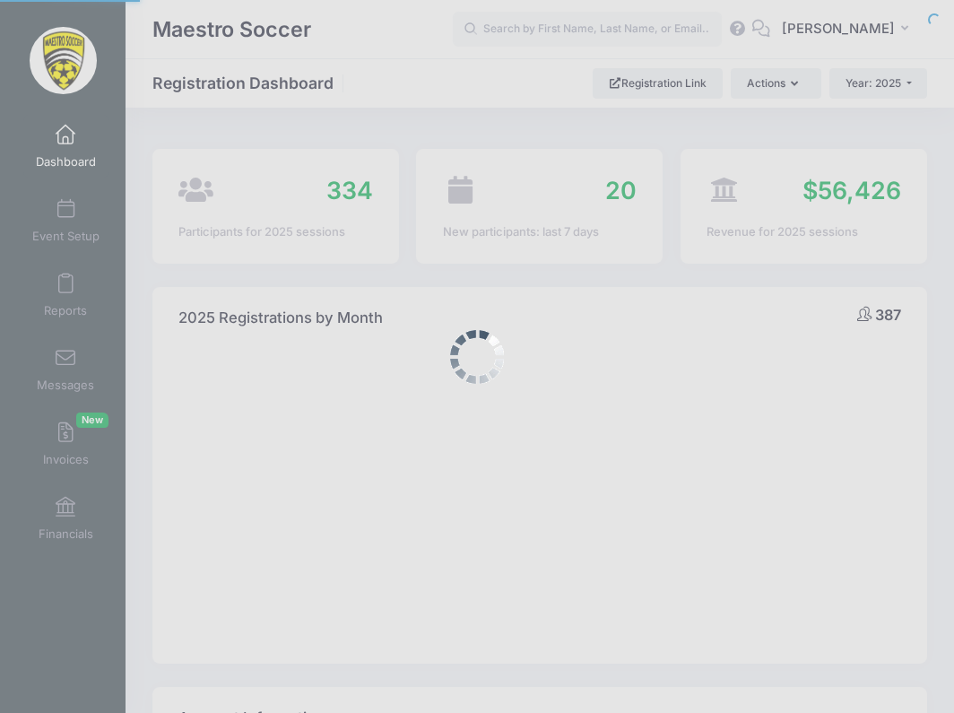
select select
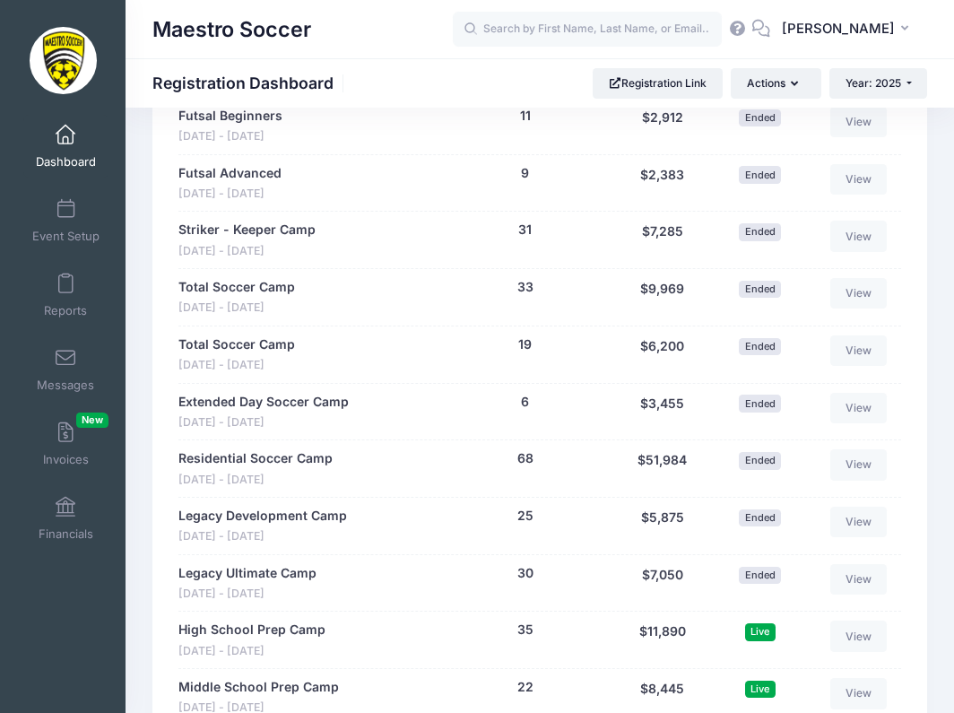
scroll to position [1476, 0]
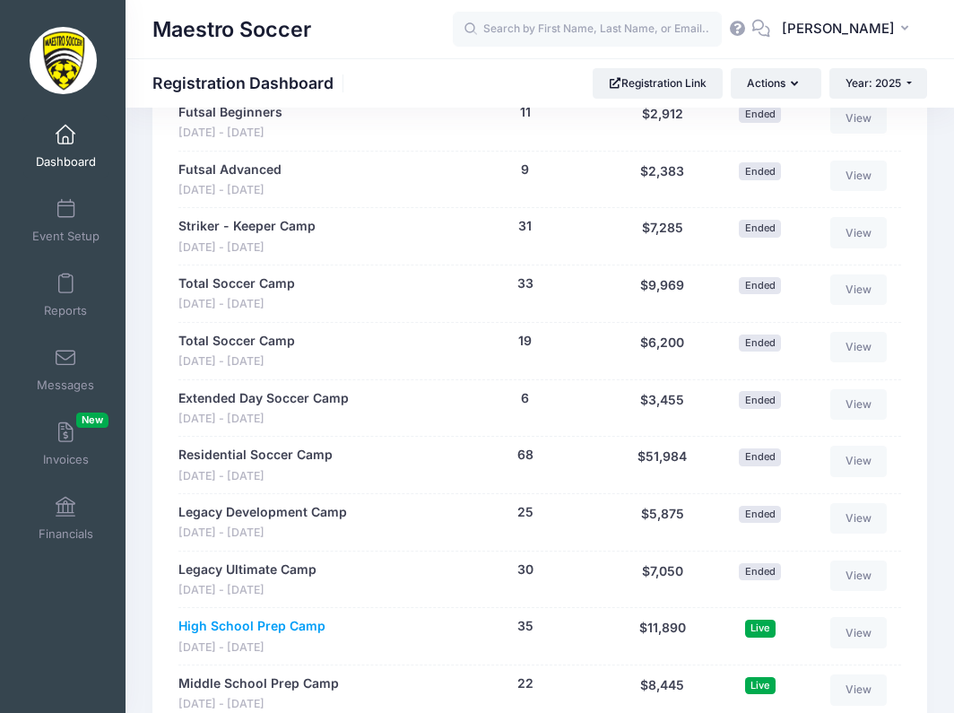
click at [283, 621] on link "High School Prep Camp" at bounding box center [251, 626] width 147 height 19
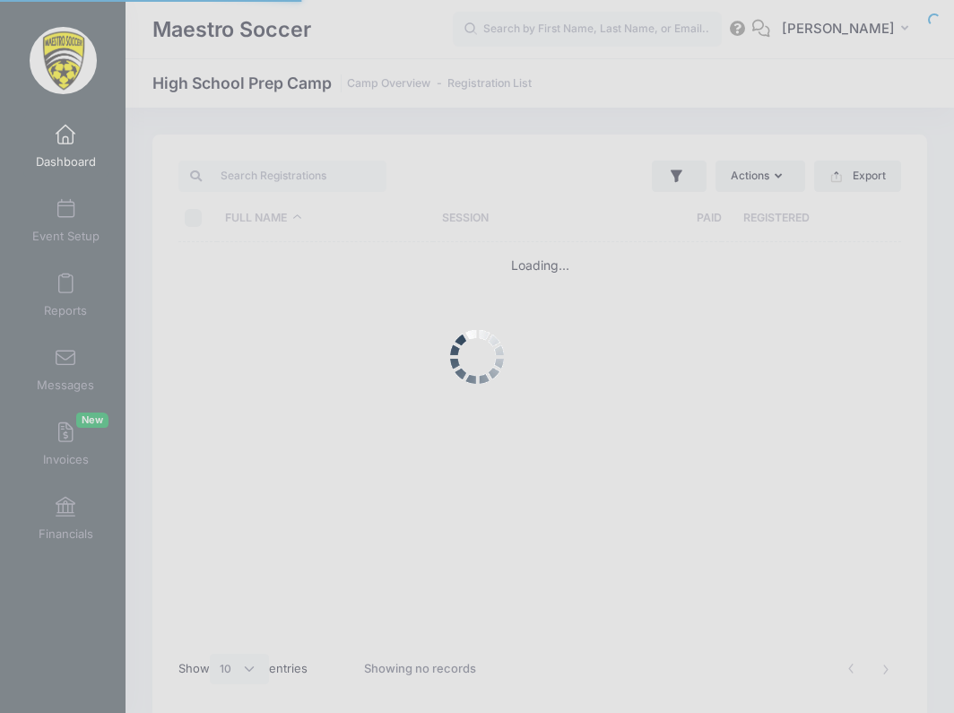
select select "10"
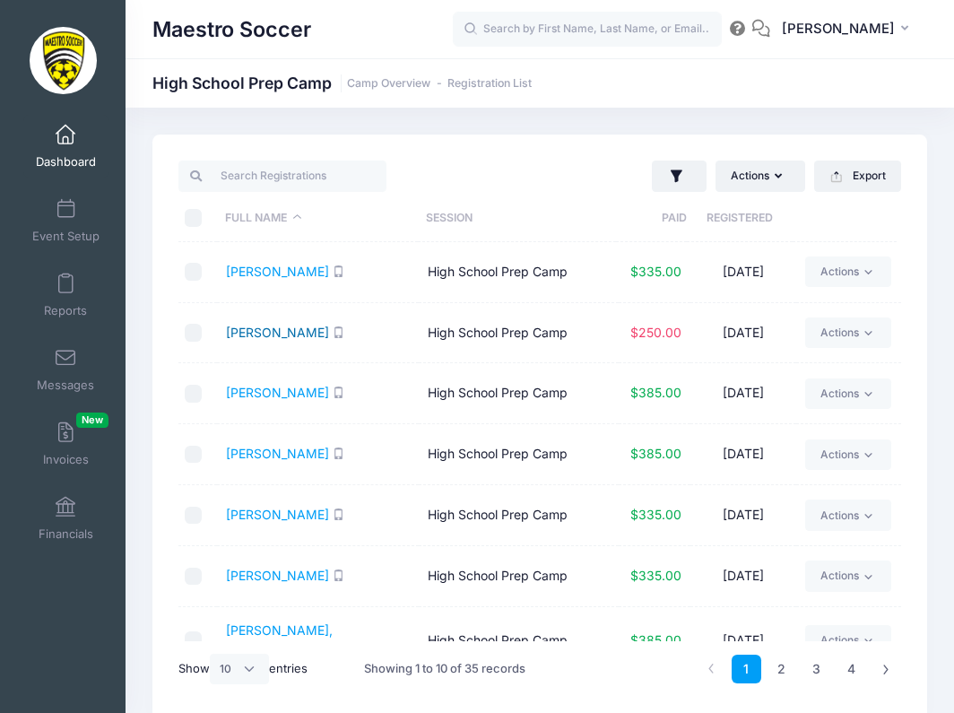
click at [280, 335] on link "Brown, Chris" at bounding box center [277, 332] width 103 height 15
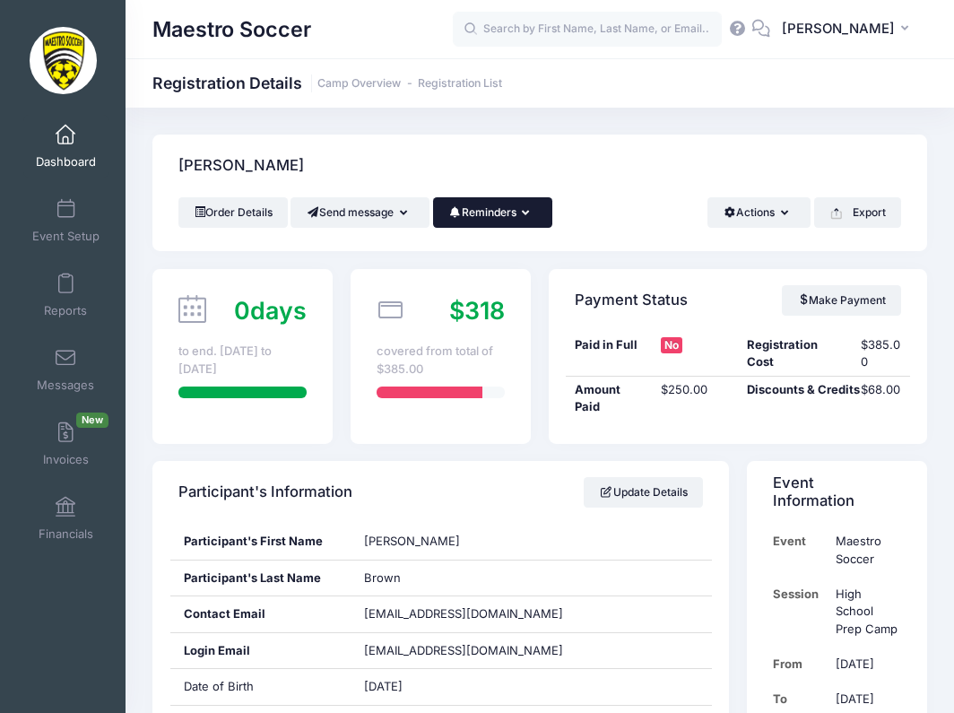
click at [496, 207] on button "Reminders" at bounding box center [492, 212] width 119 height 30
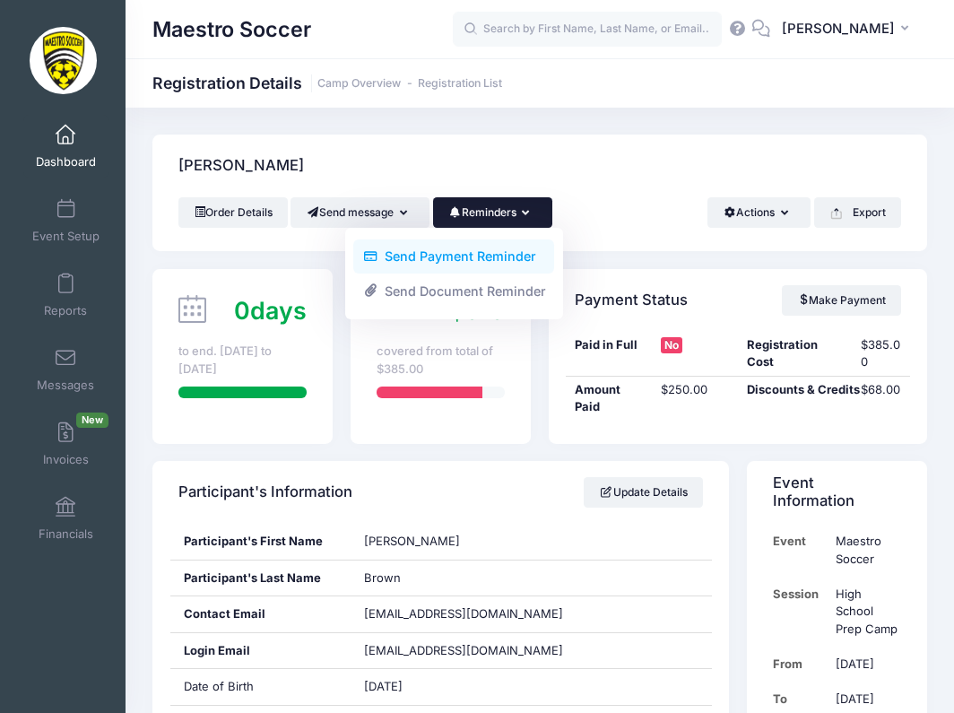
click at [500, 263] on link "Send Payment Reminder" at bounding box center [453, 256] width 201 height 34
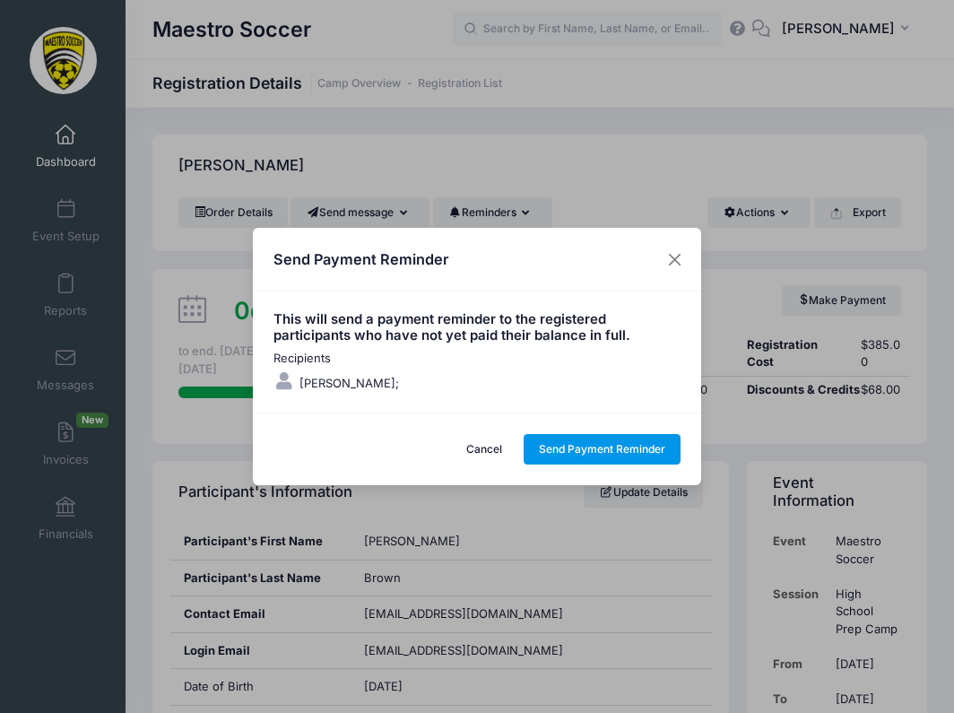
click at [577, 447] on button "Send Payment Reminder" at bounding box center [603, 449] width 158 height 30
